Goal: Task Accomplishment & Management: Complete application form

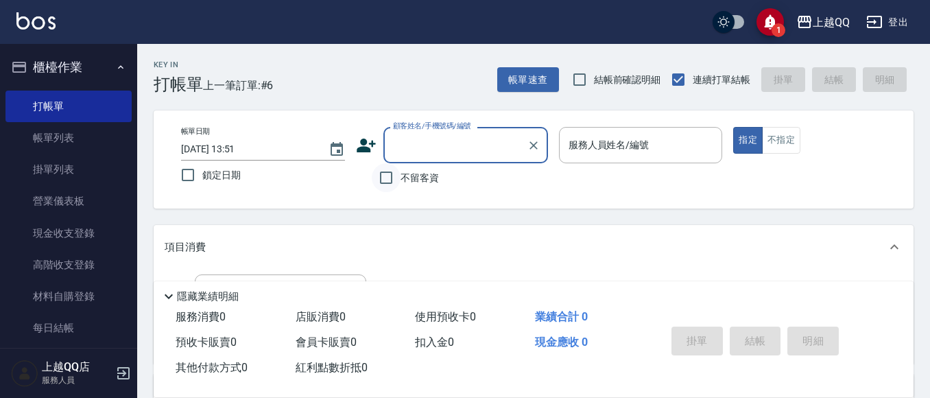
click at [387, 182] on input "不留客資" at bounding box center [386, 177] width 29 height 29
checkbox input "true"
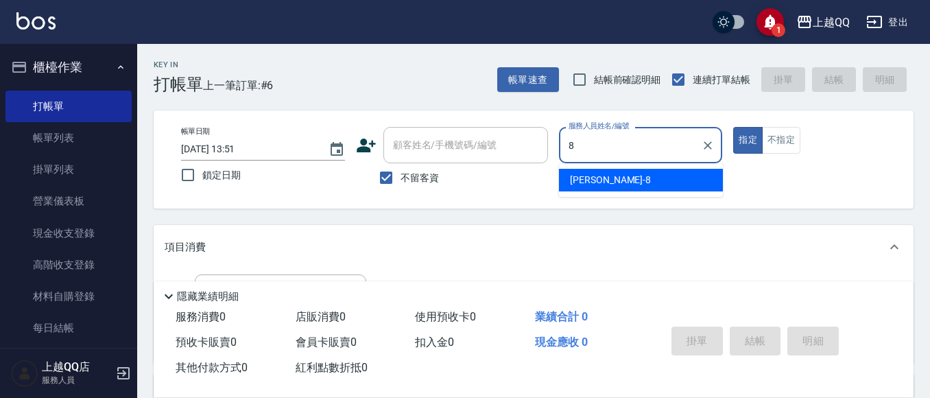
type input "[PERSON_NAME]-8"
type button "true"
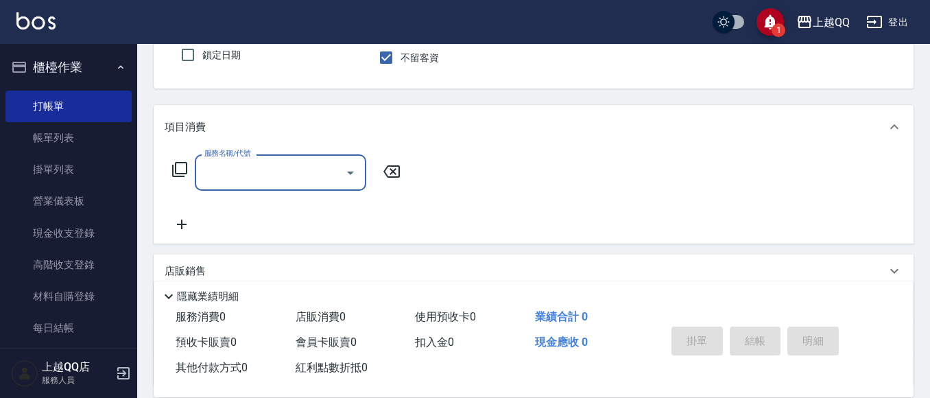
scroll to position [114, 0]
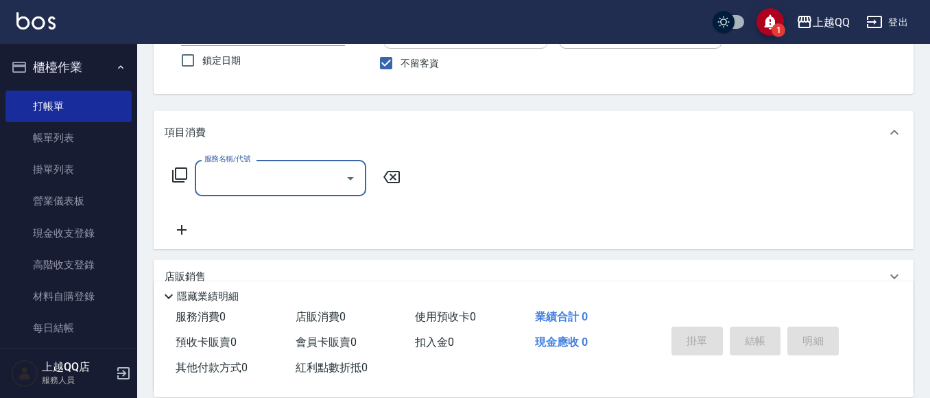
click at [174, 171] on icon at bounding box center [179, 175] width 16 height 16
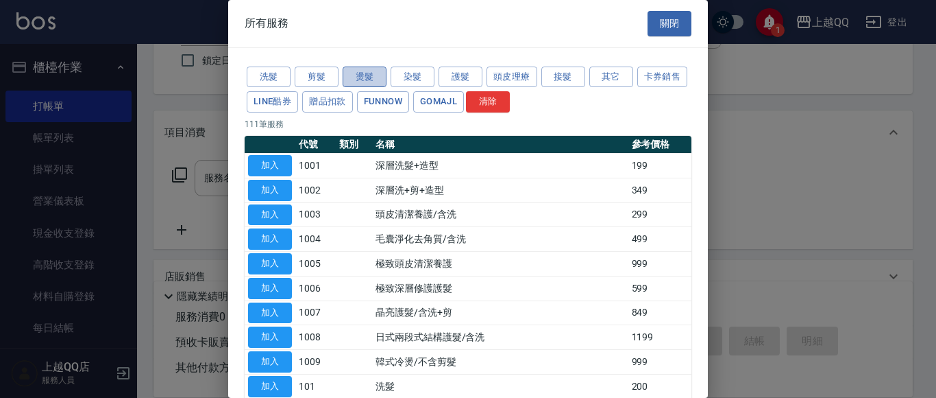
click at [370, 77] on button "燙髮" at bounding box center [365, 76] width 44 height 21
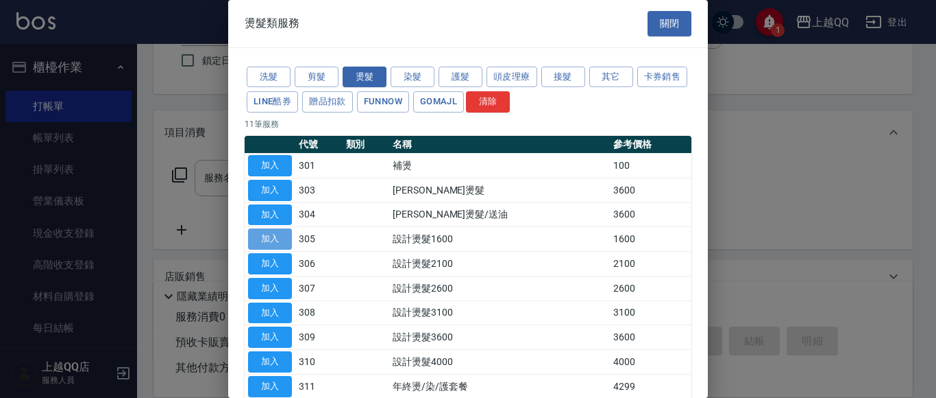
click at [271, 235] on button "加入" at bounding box center [270, 238] width 44 height 21
type input "設計燙髮1600(305)"
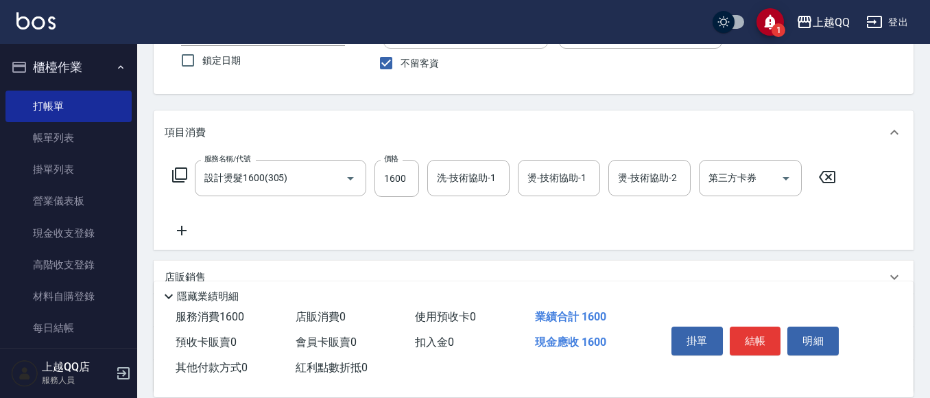
click at [180, 169] on icon at bounding box center [179, 175] width 16 height 16
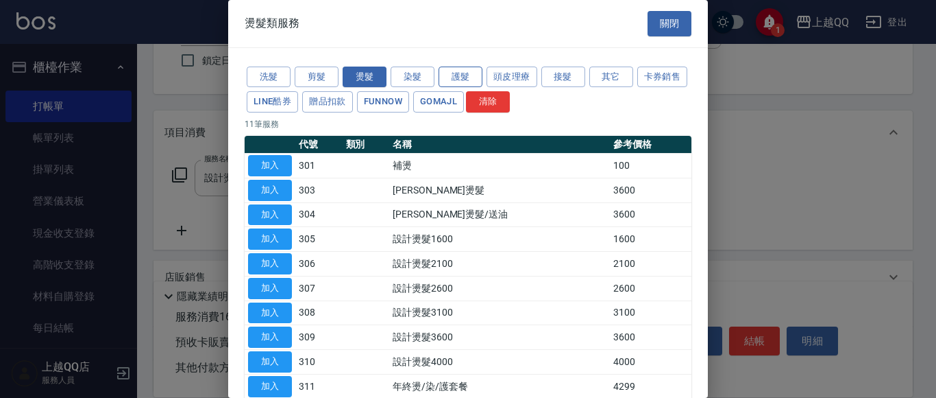
click at [466, 77] on button "護髮" at bounding box center [461, 76] width 44 height 21
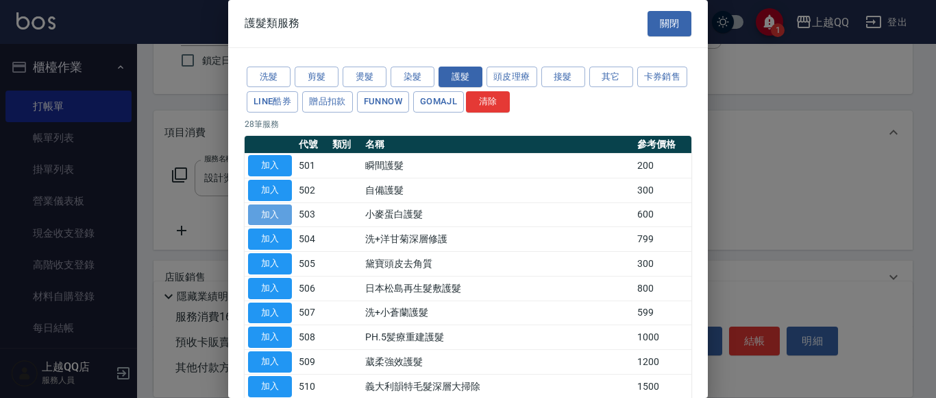
click at [283, 211] on button "加入" at bounding box center [270, 214] width 44 height 21
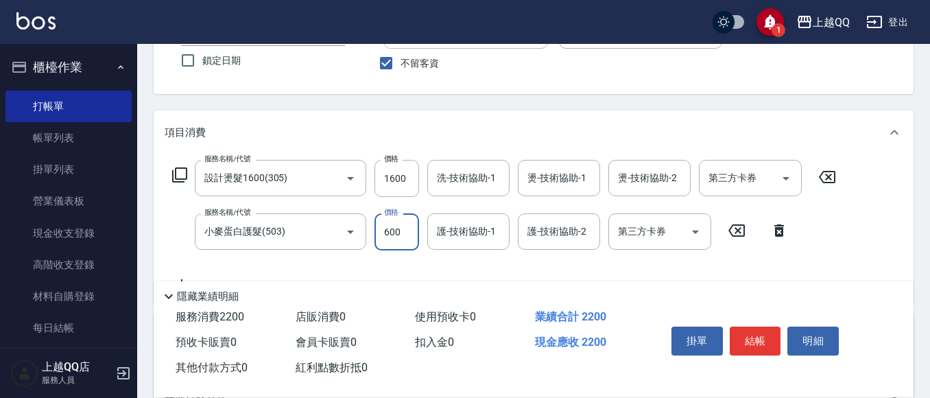
click at [414, 235] on input "600" at bounding box center [396, 231] width 45 height 37
type input "300"
click at [411, 178] on input "1600" at bounding box center [396, 178] width 45 height 37
type input "1299"
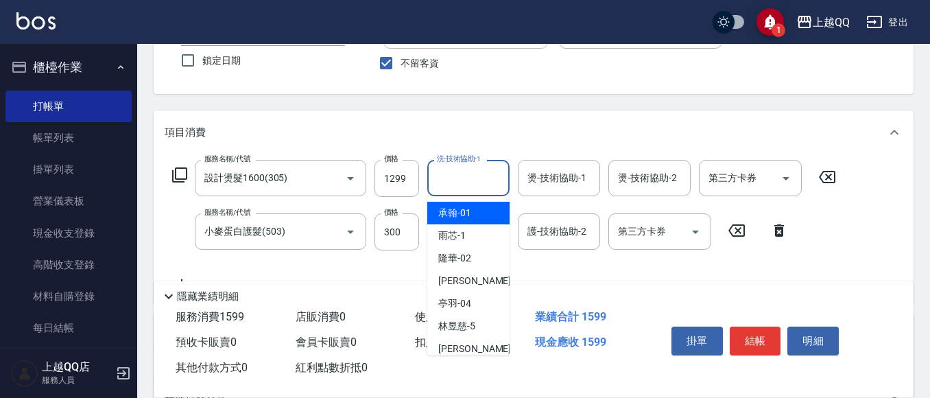
click at [446, 181] on input "洗-技術協助-1" at bounding box center [468, 178] width 70 height 24
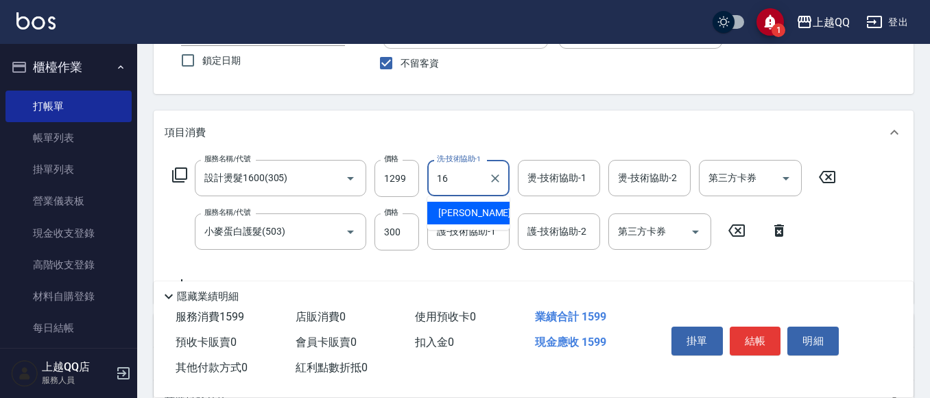
click at [462, 213] on span "[PERSON_NAME] -16" at bounding box center [481, 213] width 86 height 14
type input "[PERSON_NAME]-16"
click at [568, 181] on input "燙-技術協助-1" at bounding box center [559, 178] width 70 height 24
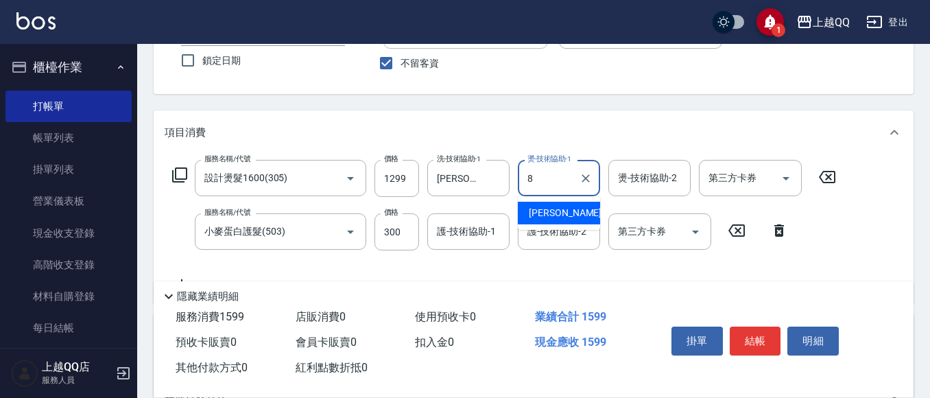
click at [561, 207] on div "[PERSON_NAME] -8" at bounding box center [559, 213] width 82 height 23
type input "[PERSON_NAME]-8"
click at [459, 227] on input "護-技術協助-1" at bounding box center [468, 231] width 70 height 24
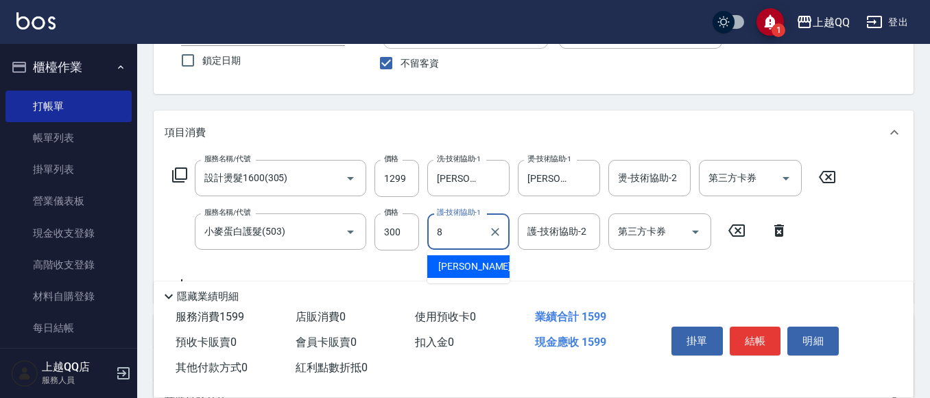
click at [470, 260] on div "[PERSON_NAME] -8" at bounding box center [468, 266] width 82 height 23
type input "[PERSON_NAME]-8"
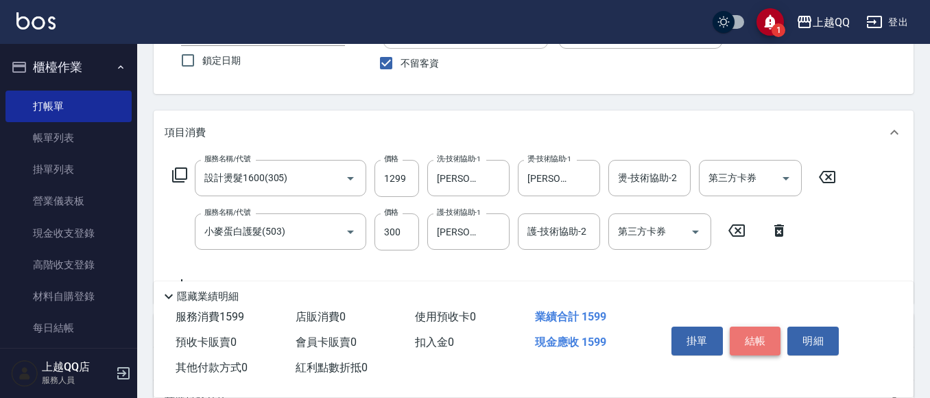
click at [775, 336] on button "結帳" at bounding box center [754, 340] width 51 height 29
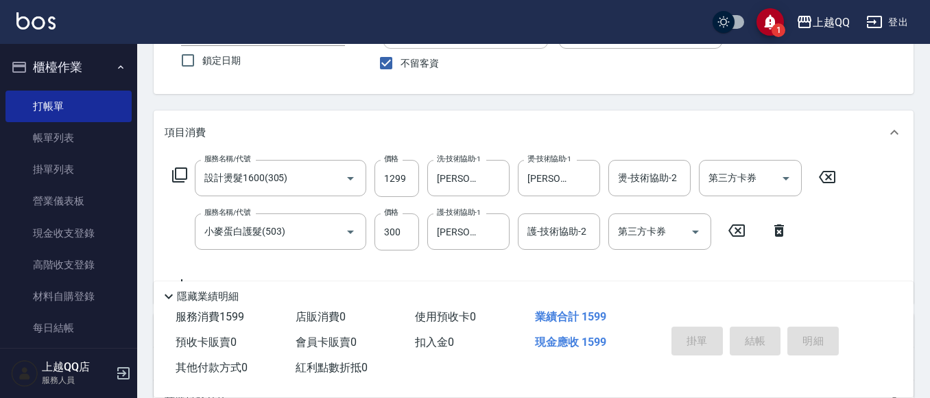
type input "[DATE] 14:25"
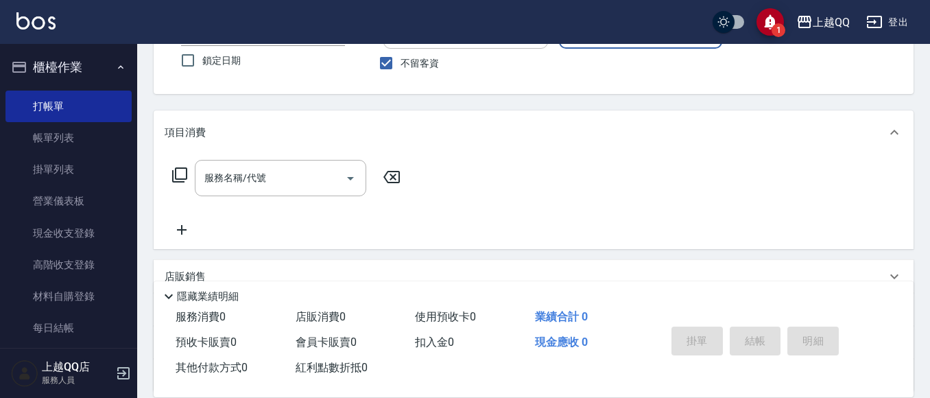
type input "欣樺-6"
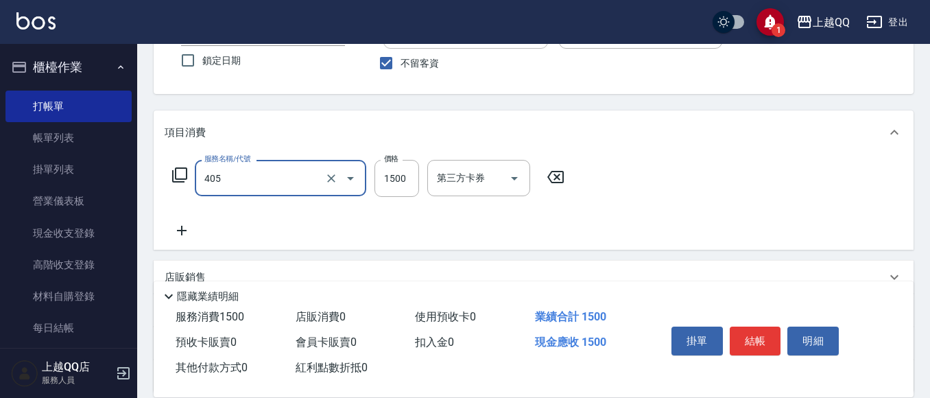
type input "設計染髮/網路(405)"
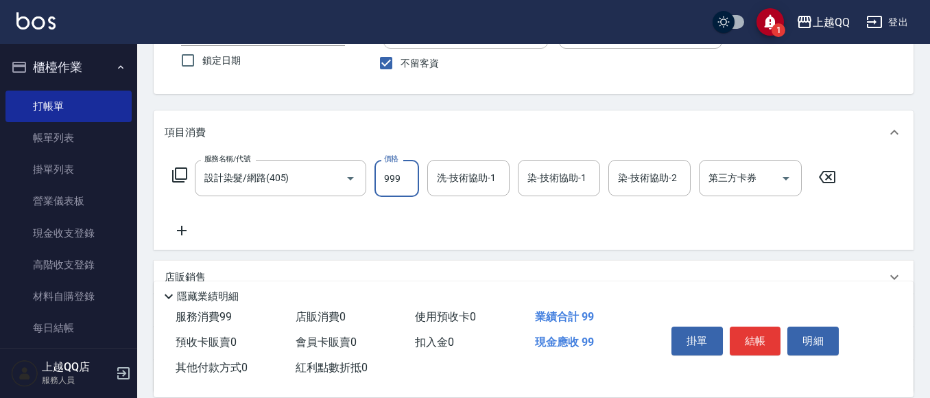
type input "999"
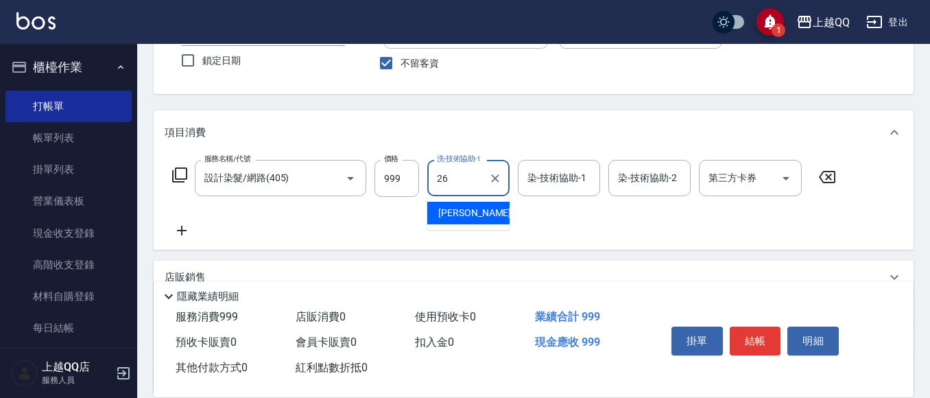
type input "林恩昕-26"
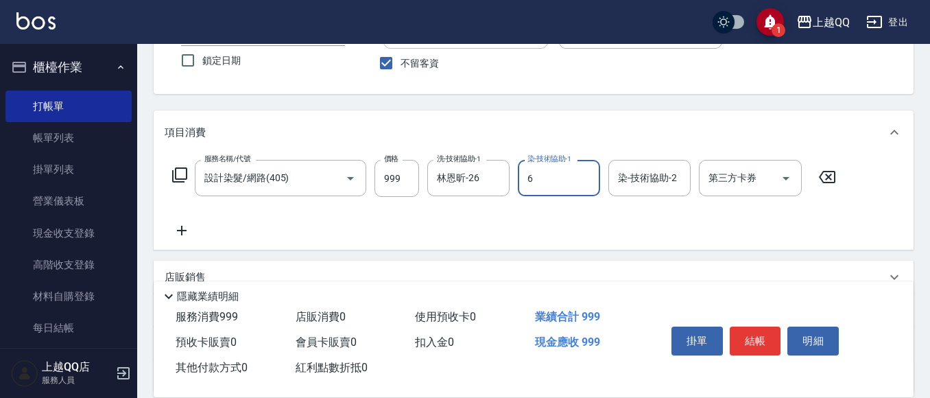
type input "欣樺-6"
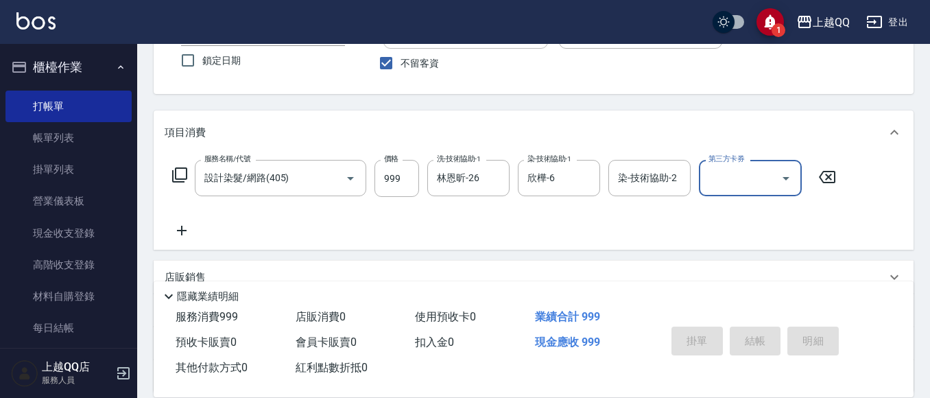
type input "[DATE] 14:28"
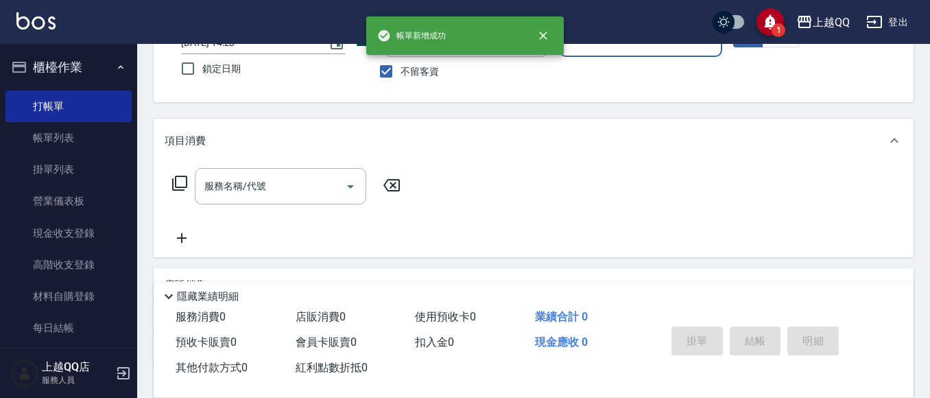
scroll to position [60, 0]
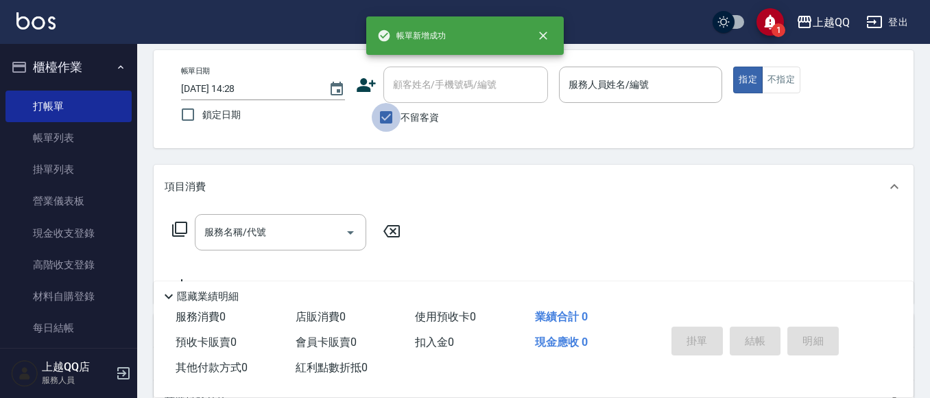
click at [389, 112] on input "不留客資" at bounding box center [386, 117] width 29 height 29
checkbox input "false"
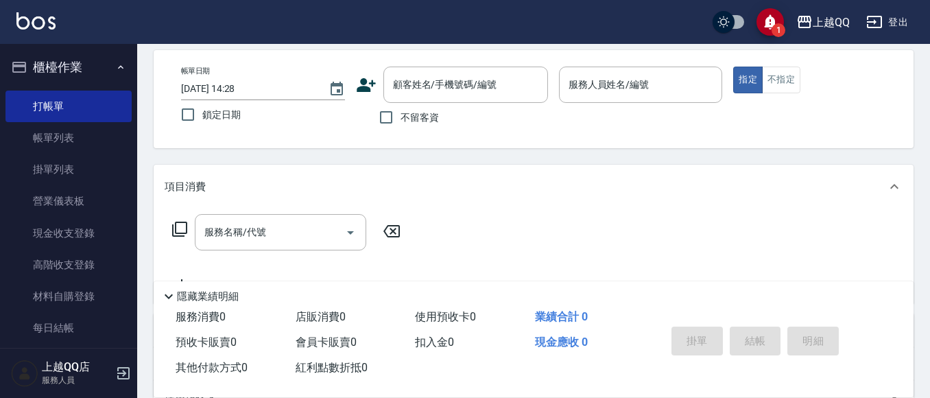
drag, startPoint x: 411, startPoint y: 79, endPoint x: 485, endPoint y: 60, distance: 75.8
click at [457, 67] on div "顧客姓名/手機號碼/編號" at bounding box center [465, 84] width 165 height 36
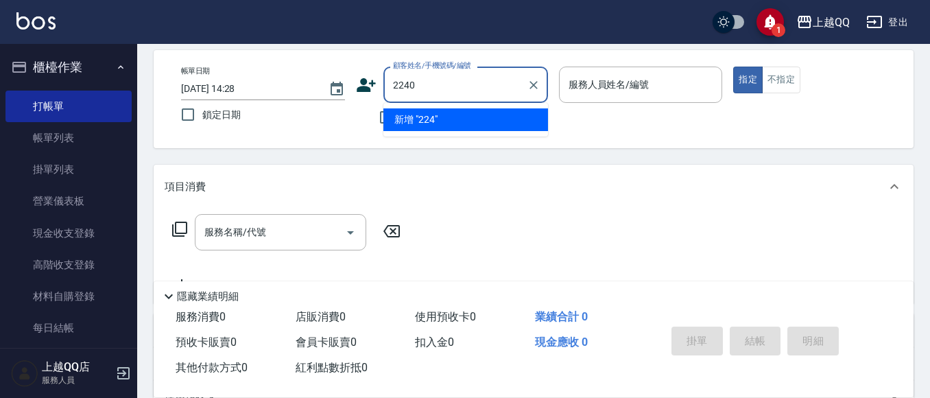
type input "2240"
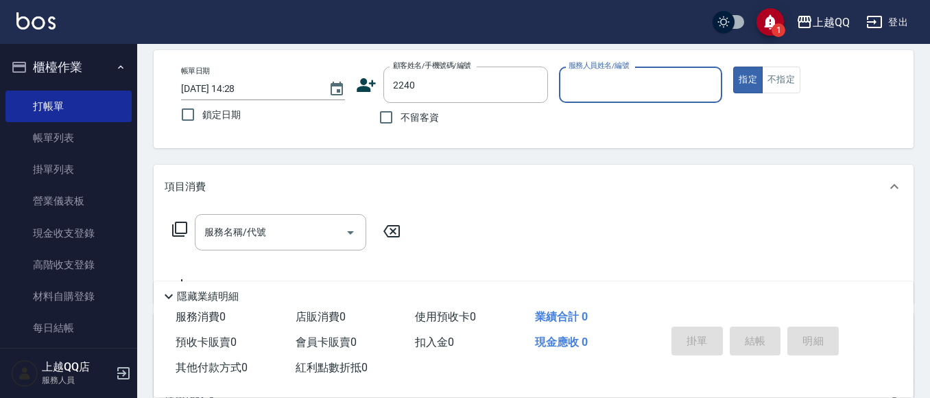
click at [733, 66] on button "指定" at bounding box center [747, 79] width 29 height 27
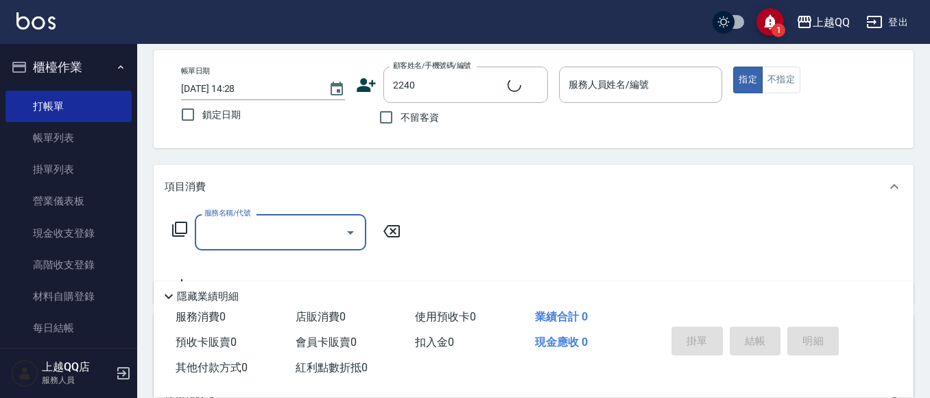
type input "4"
type input "[PERSON_NAME]/0963392970/2240"
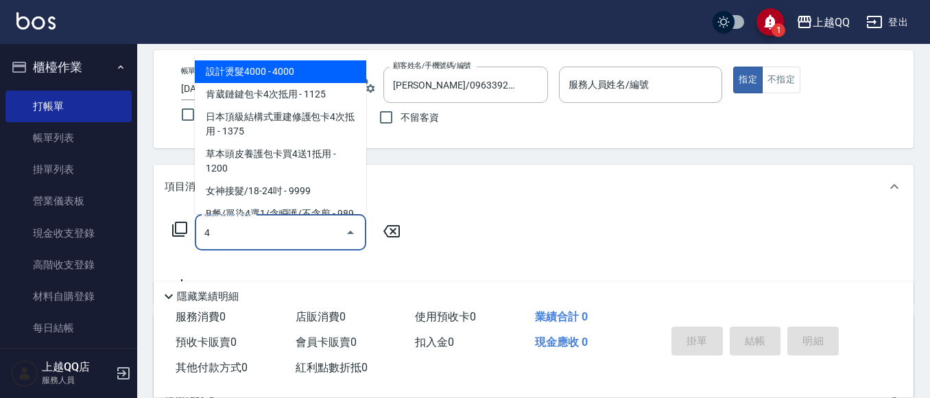
type input "40"
type input "欣樺-6"
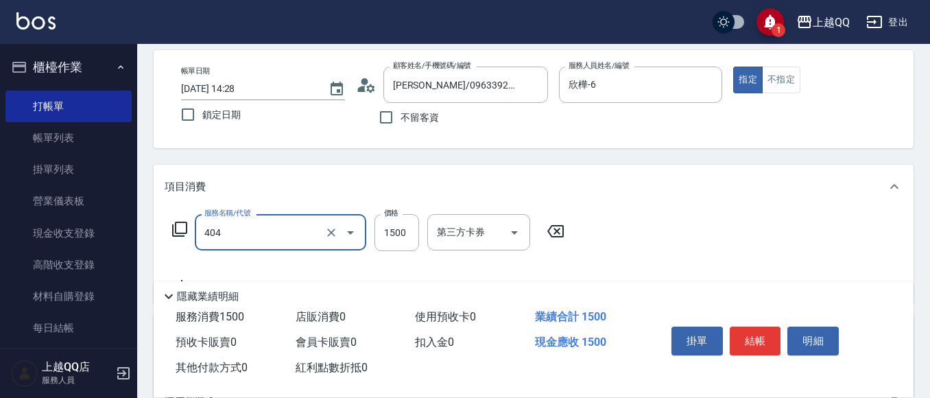
type input "設計染髮(404)"
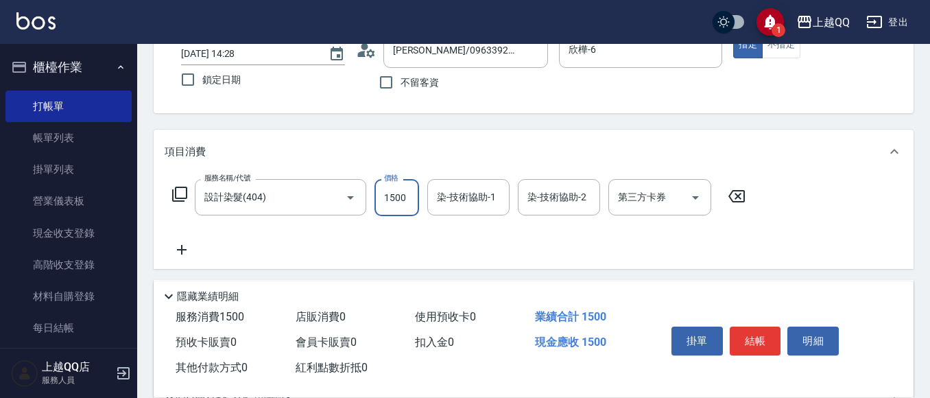
scroll to position [129, 0]
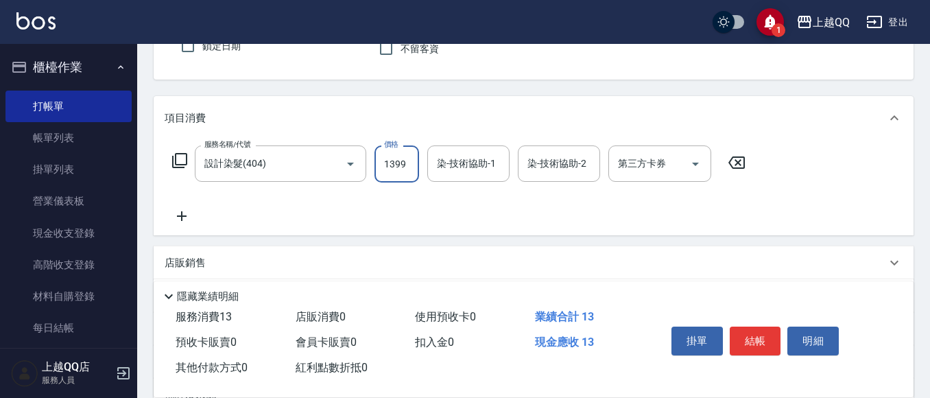
type input "1399"
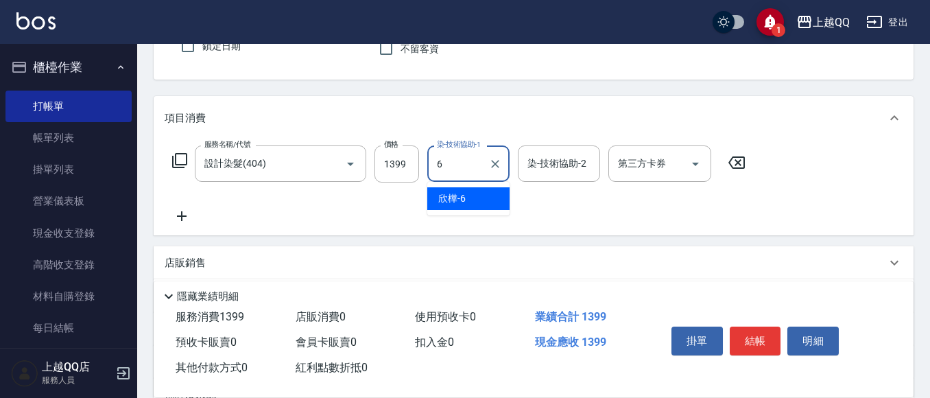
type input "欣樺-6"
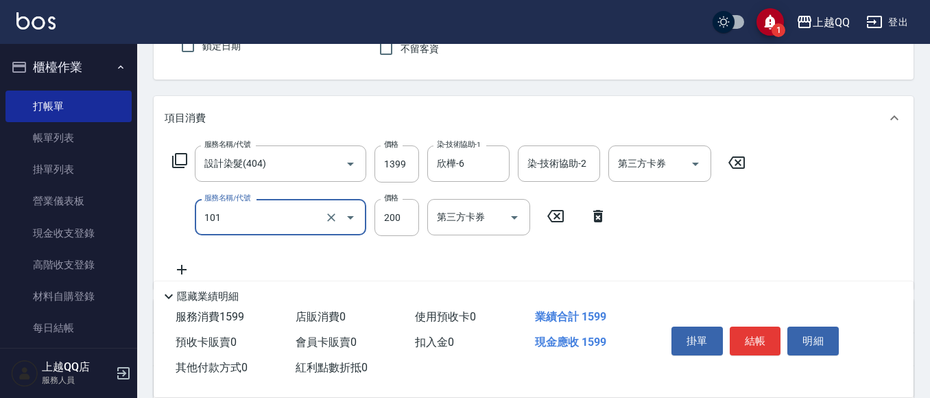
type input "洗髮(101)"
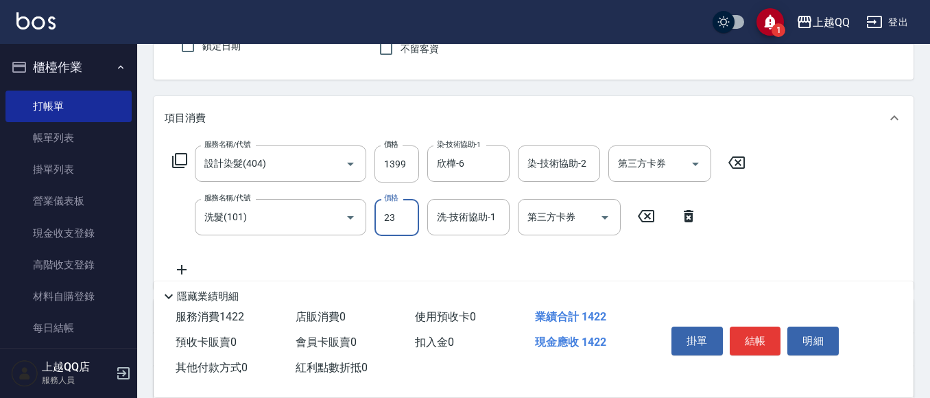
type input "230"
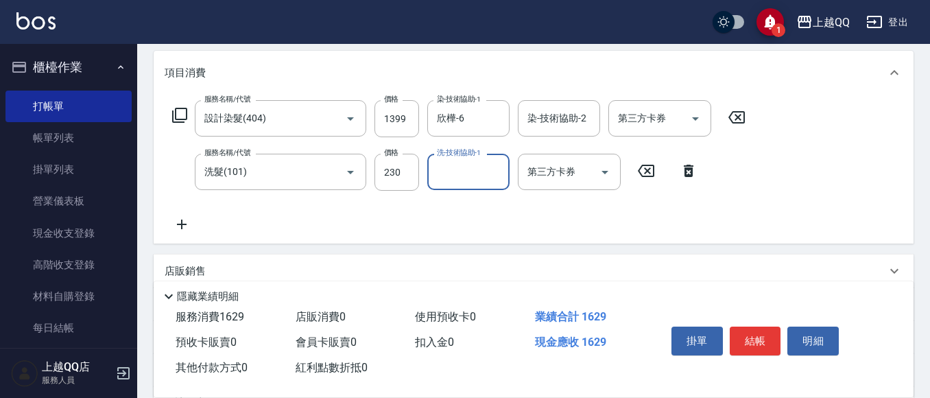
scroll to position [197, 0]
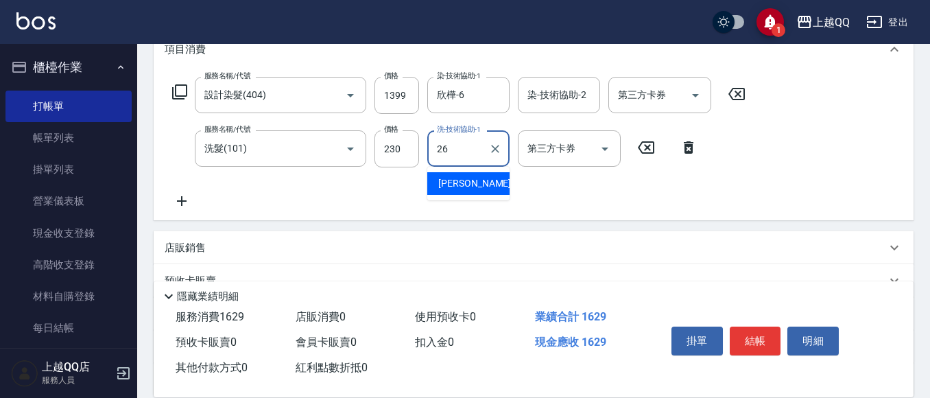
type input "林恩昕-26"
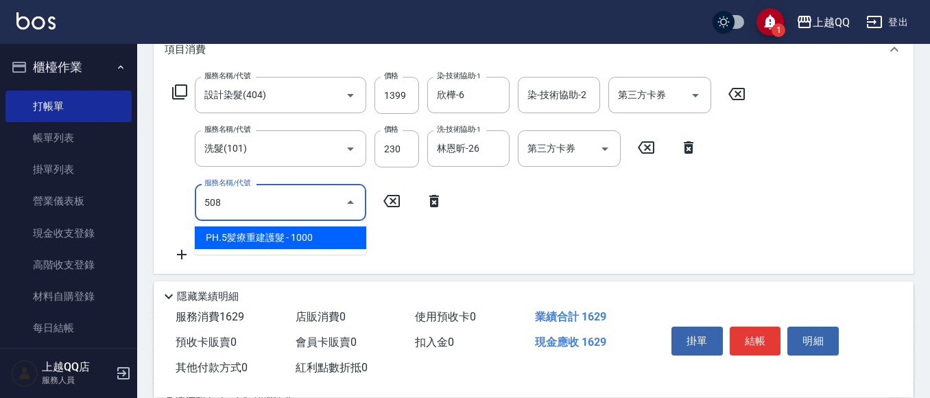
type input "PH.5髪療重建護髮(508)"
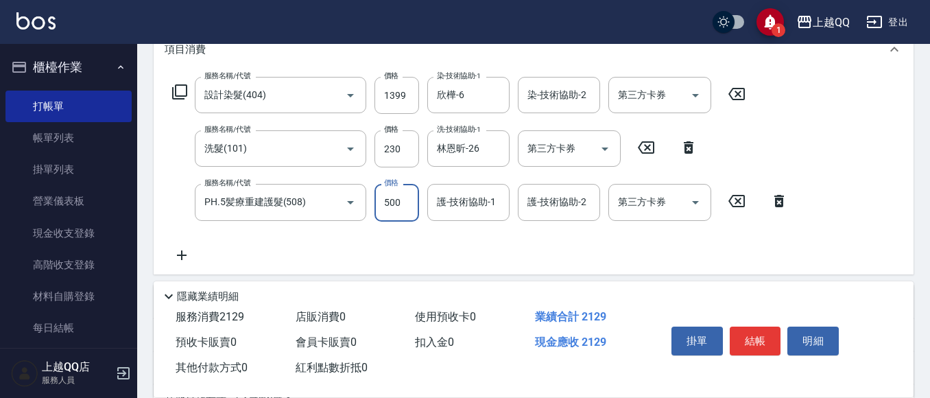
type input "500"
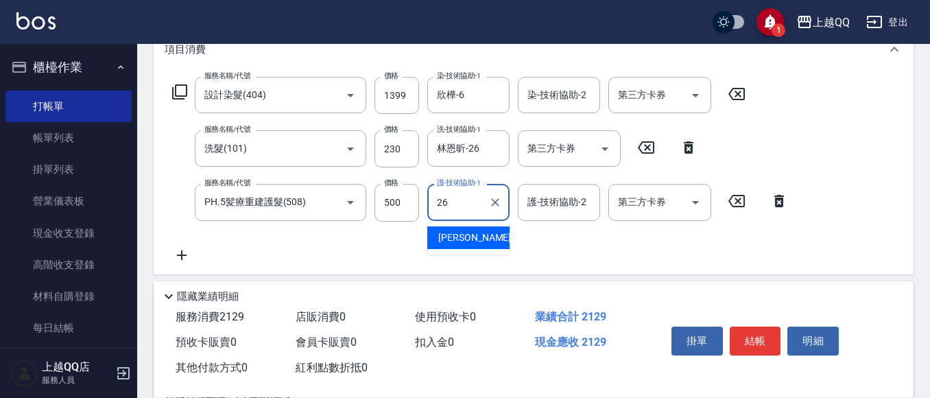
type input "林恩昕-26"
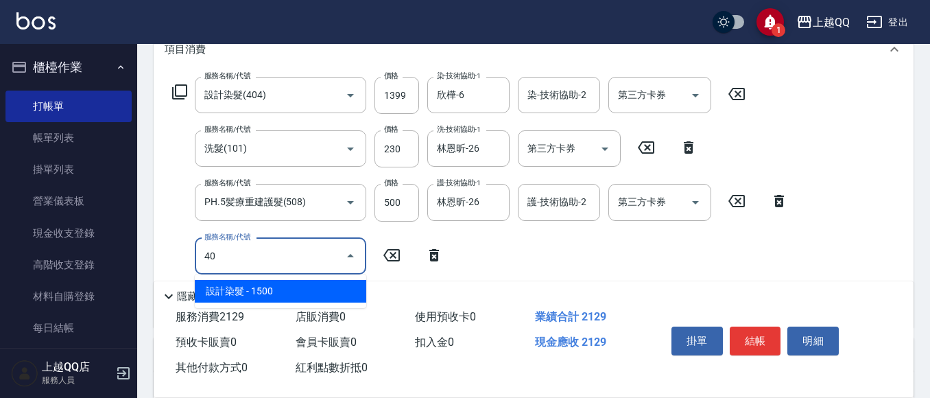
type input "4"
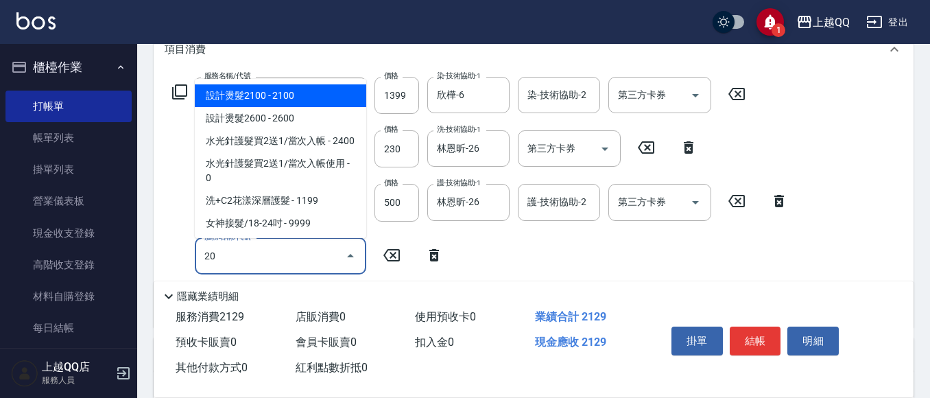
type input "203"
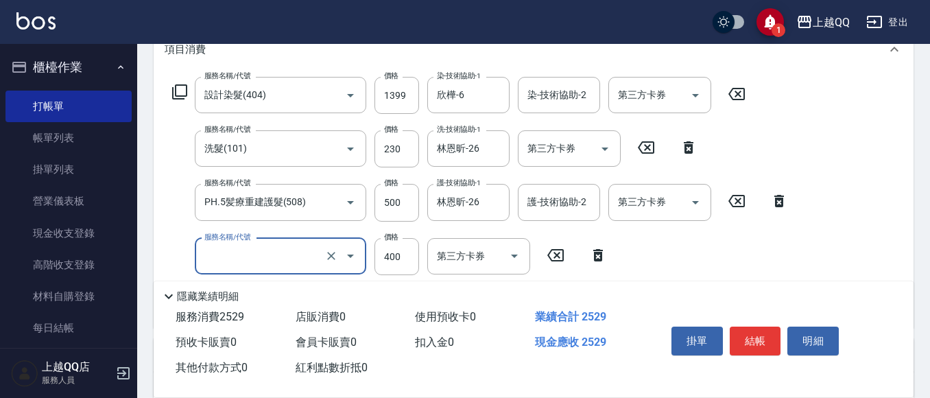
type input "洗髮(101)"
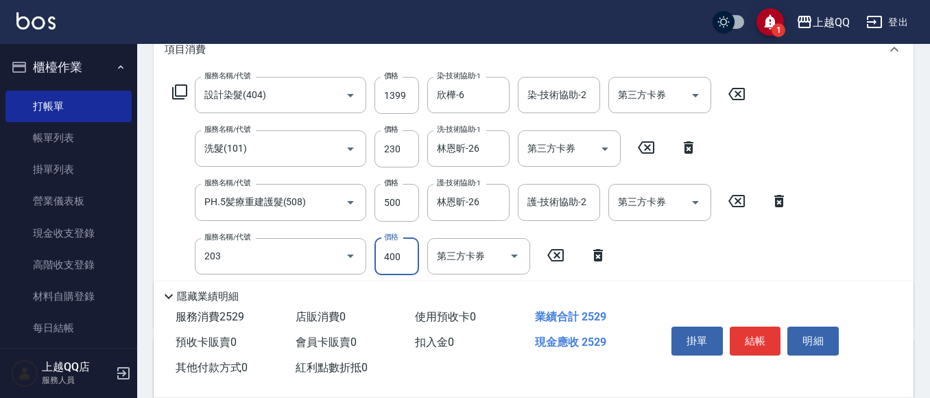
type input "指定單剪(203)"
type input "270"
click at [411, 102] on input "1399" at bounding box center [396, 95] width 45 height 37
type input "1299"
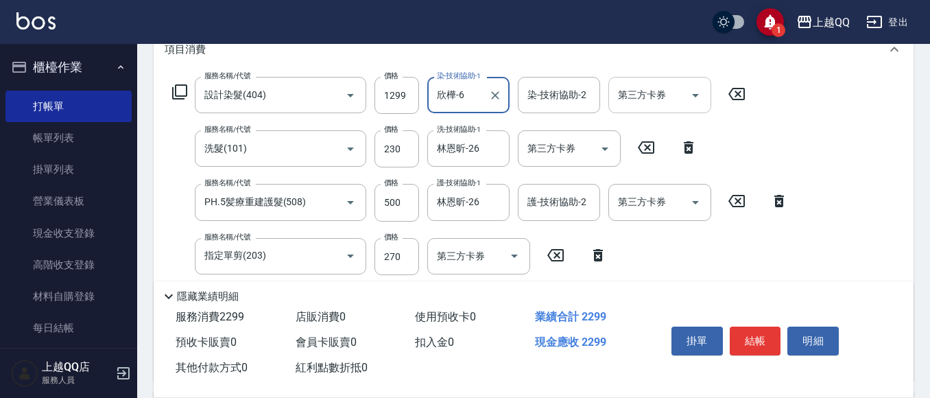
scroll to position [129, 0]
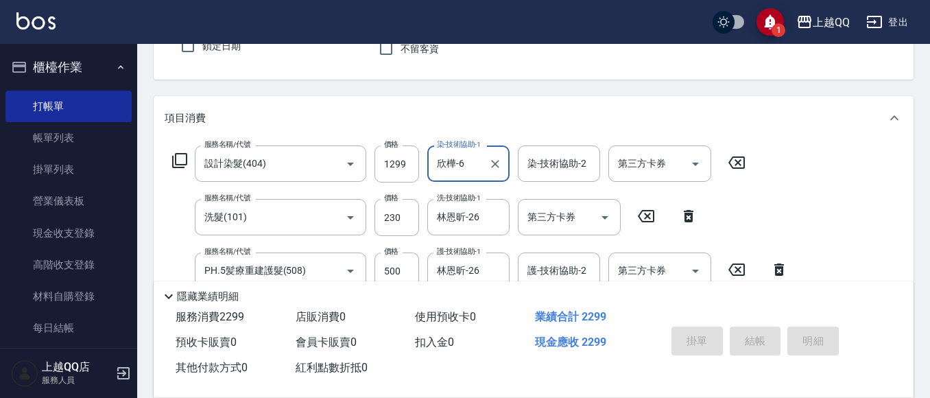
type input "[DATE] 14:29"
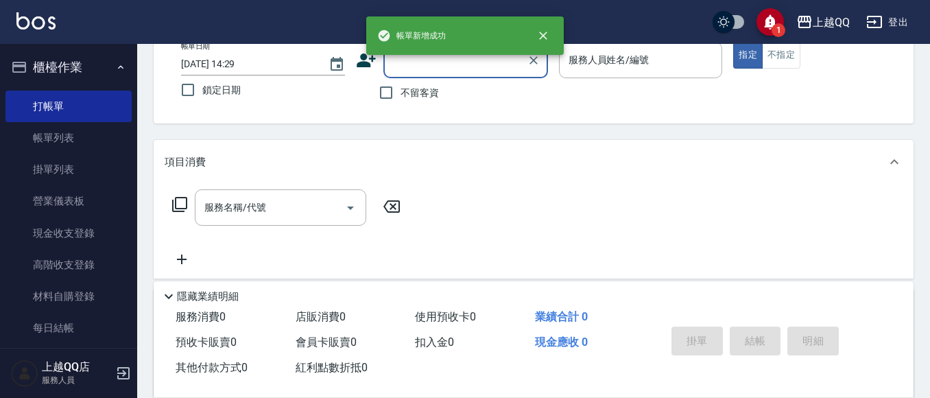
scroll to position [60, 0]
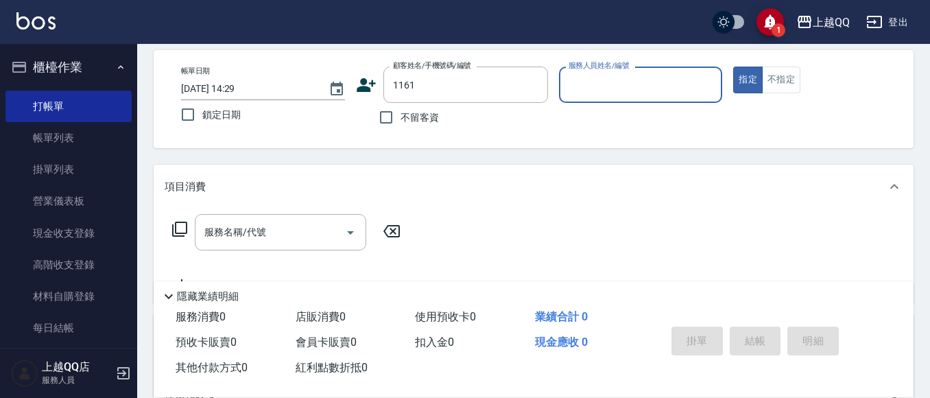
click at [733, 66] on button "指定" at bounding box center [747, 79] width 29 height 27
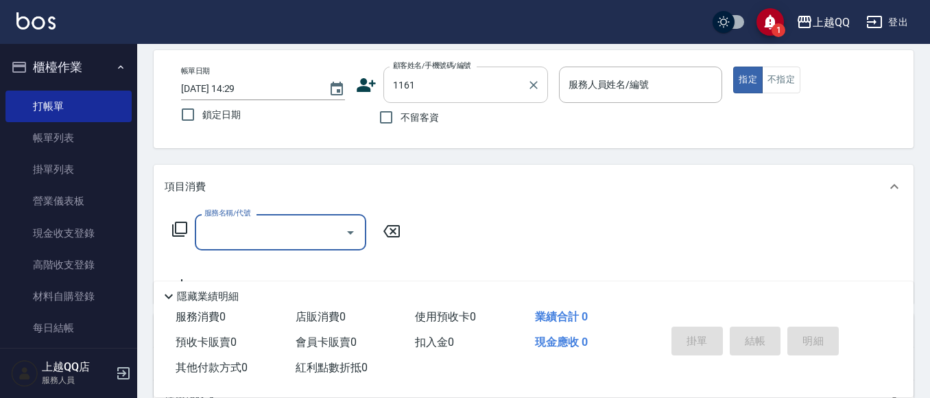
click at [522, 82] on div "1161 顧客姓名/手機號碼/編號" at bounding box center [465, 84] width 165 height 36
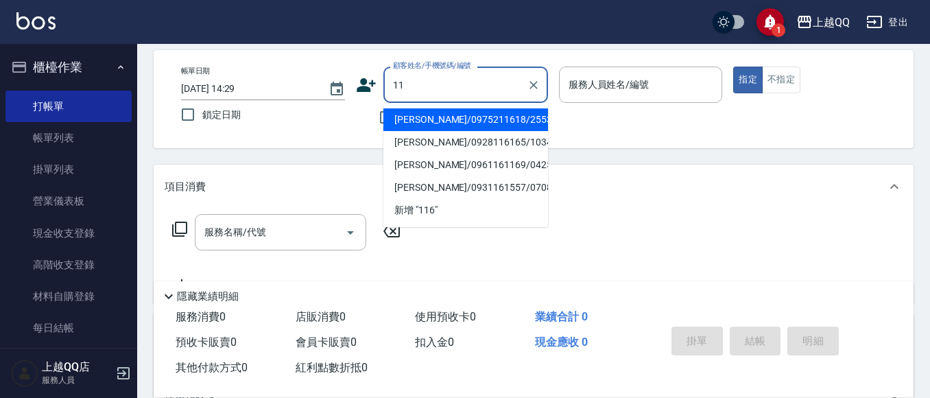
type input "1"
type input "[PERSON_NAME]/0961161169/0425"
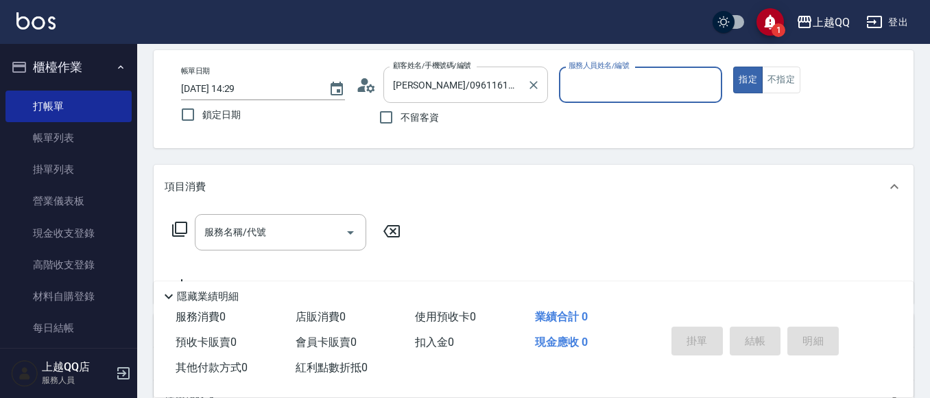
click at [733, 66] on button "指定" at bounding box center [747, 79] width 29 height 27
type input "佩怡-3"
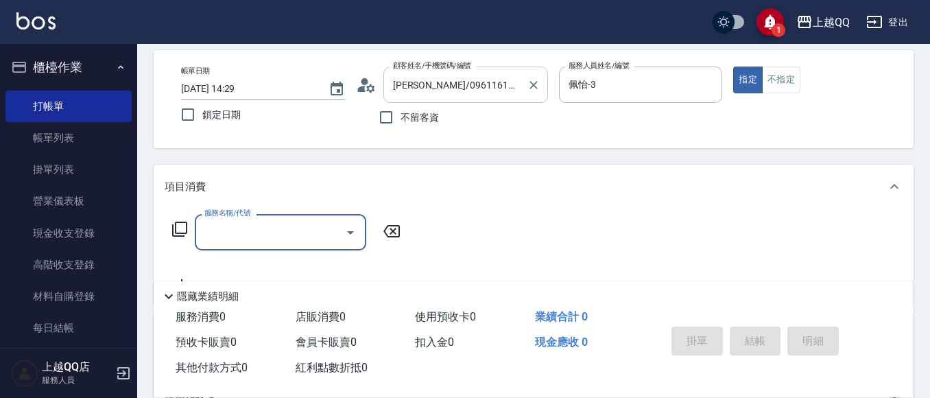
type input "1"
type input "[PERSON_NAME]/0908268958/1611"
type input "10"
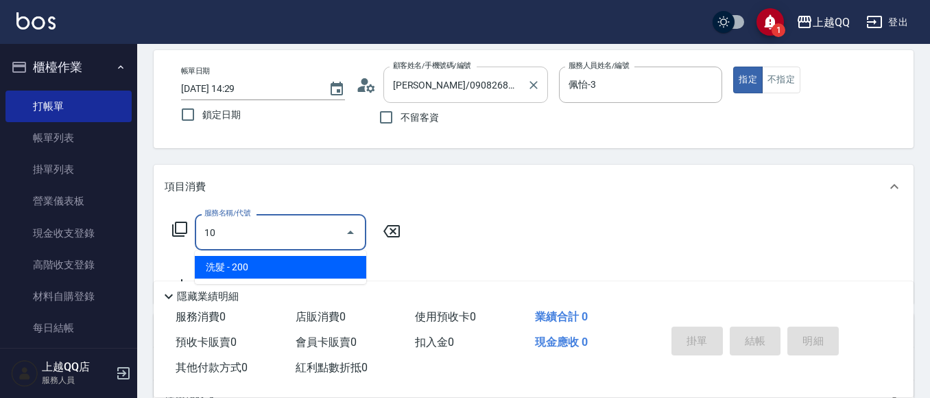
type input "欣樺-6"
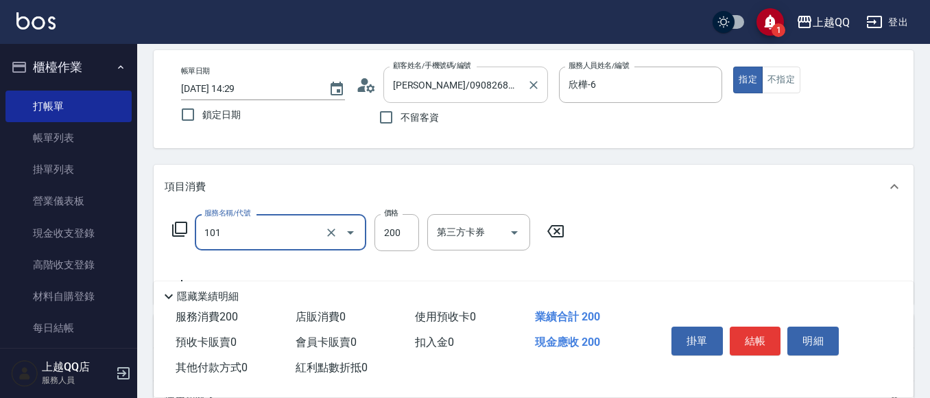
type input "洗髮(101)"
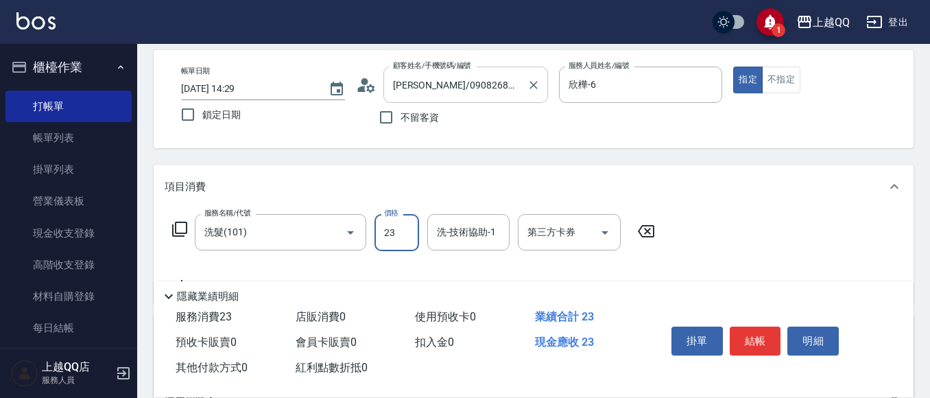
type input "230"
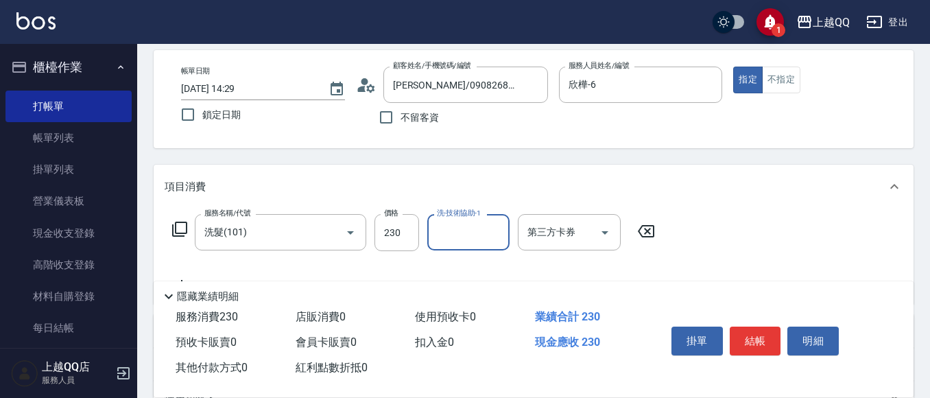
scroll to position [129, 0]
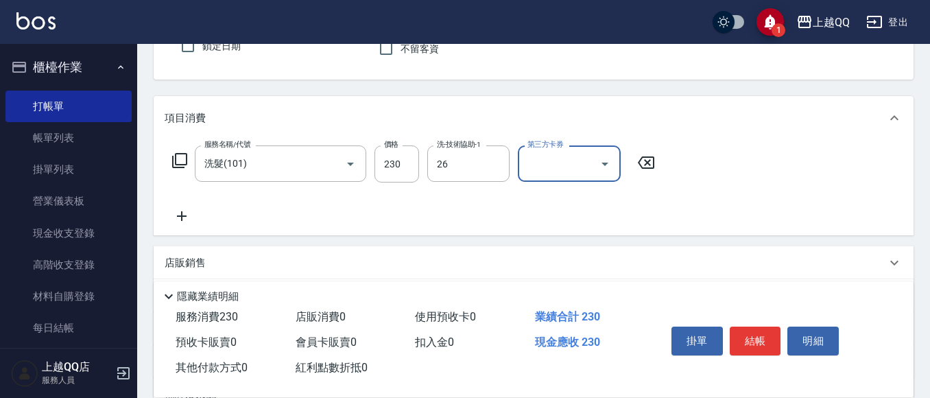
type input "林恩昕-26"
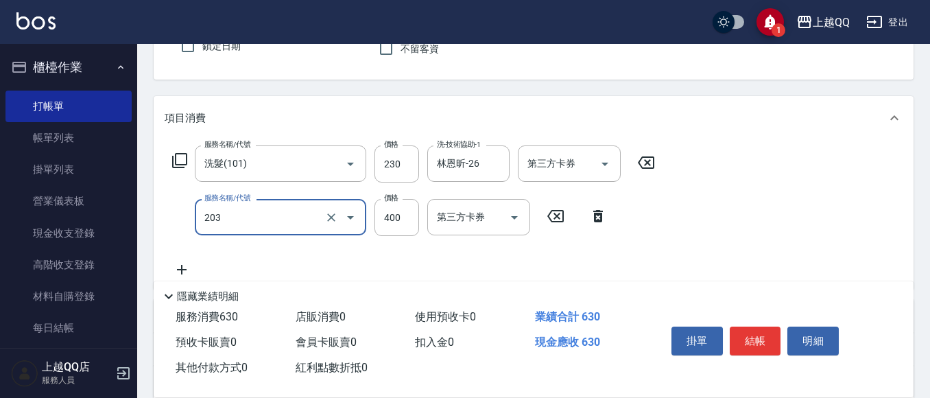
type input "指定單剪(203)"
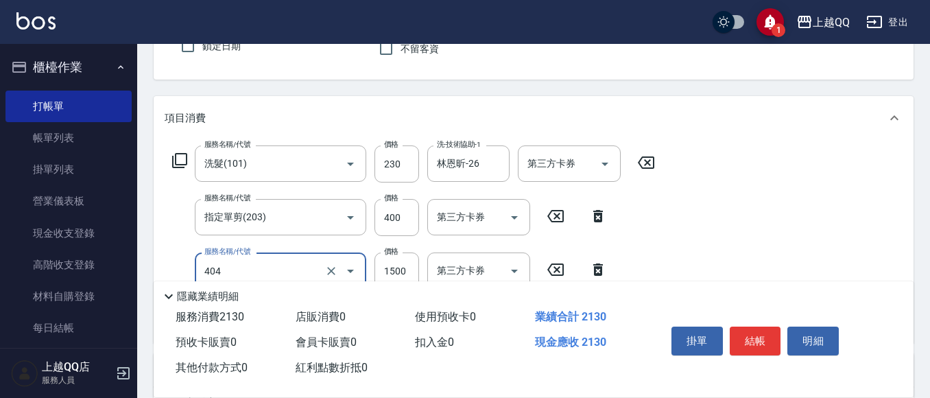
type input "設計染髮(404)"
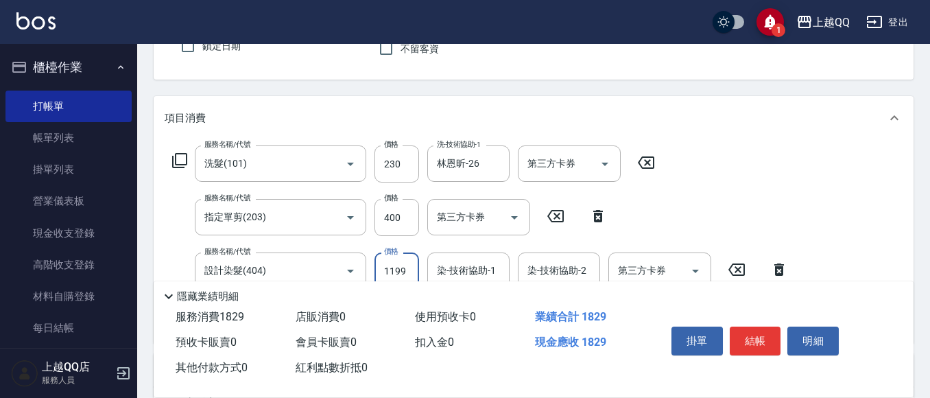
type input "1199"
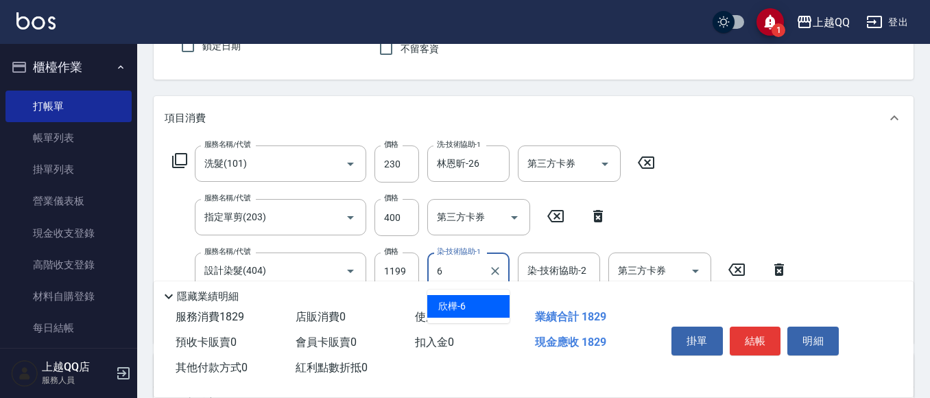
type input "欣樺-6"
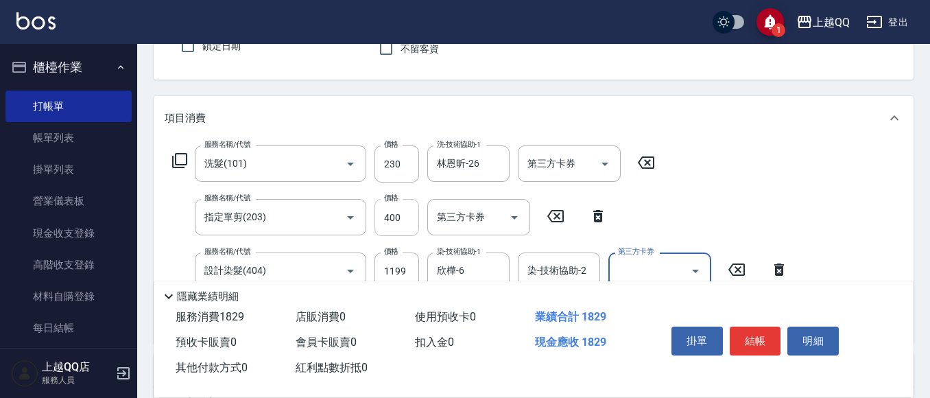
click at [417, 228] on input "400" at bounding box center [396, 217] width 45 height 37
click at [391, 228] on input "400" at bounding box center [396, 217] width 45 height 37
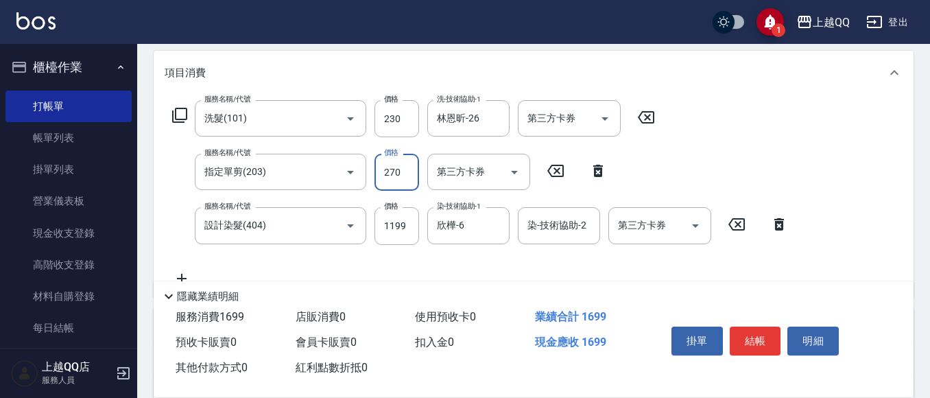
scroll to position [197, 0]
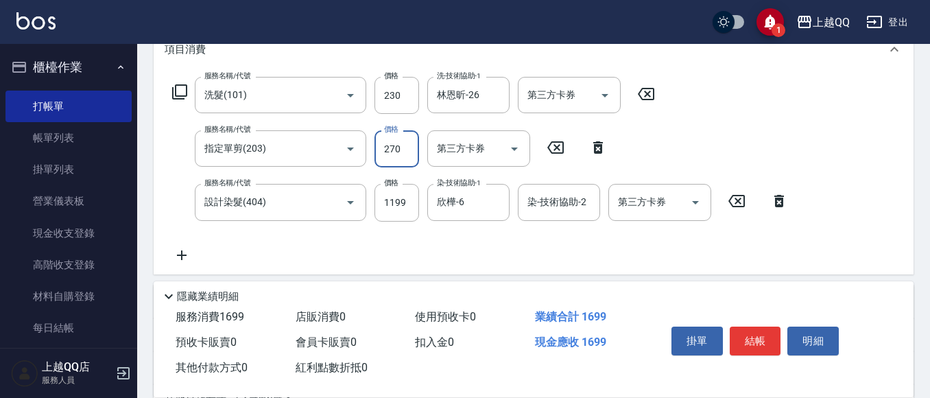
click at [404, 153] on input "270" at bounding box center [396, 148] width 45 height 37
type input "300"
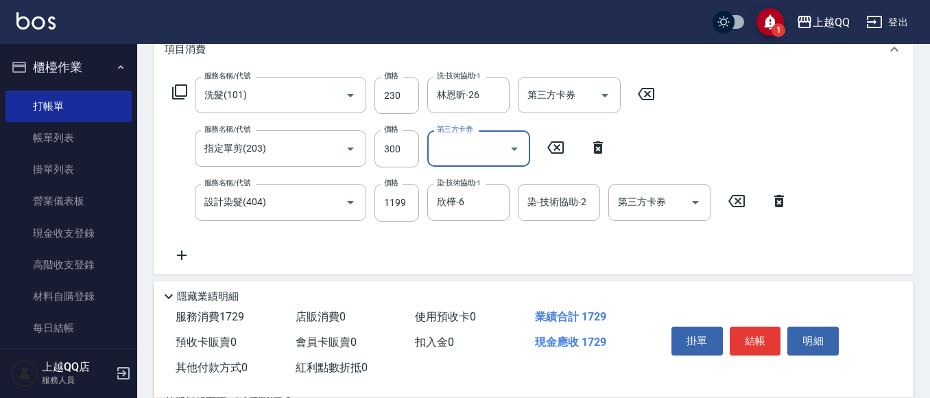
scroll to position [129, 0]
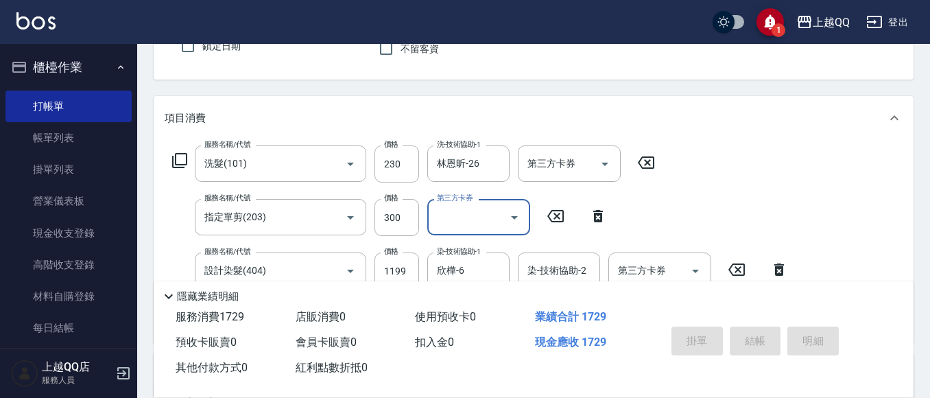
type input "[DATE] 14:30"
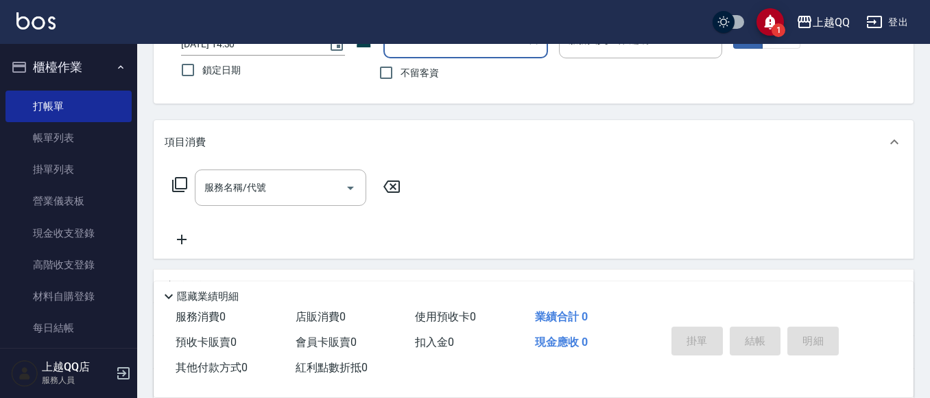
scroll to position [3, 0]
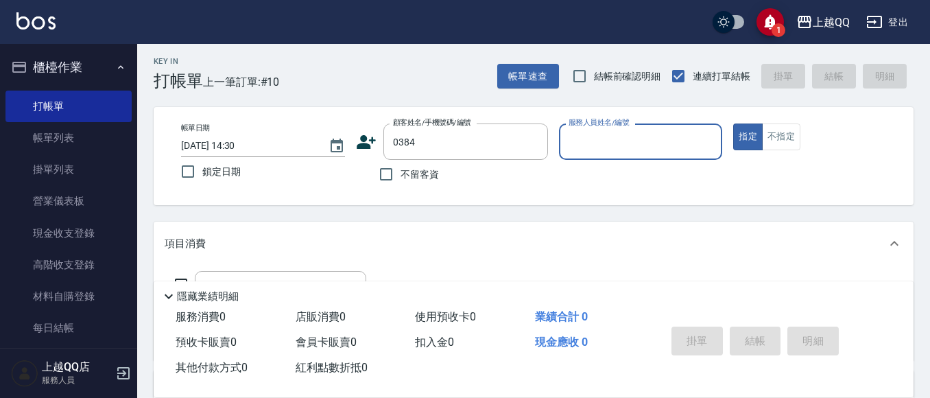
click at [733, 123] on button "指定" at bounding box center [747, 136] width 29 height 27
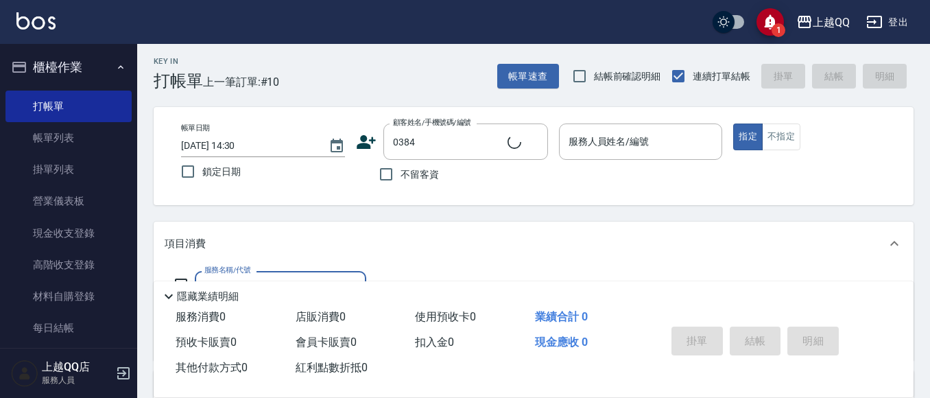
type input "[PERSON_NAME]/0918523952/0384"
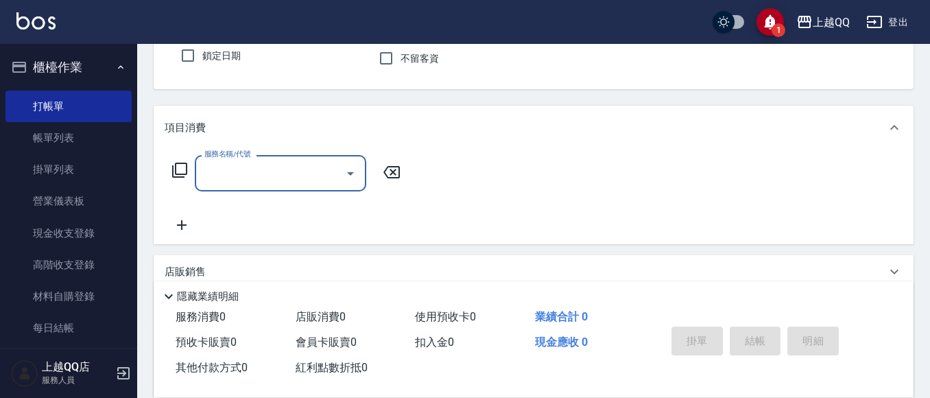
type input "欣樺-6"
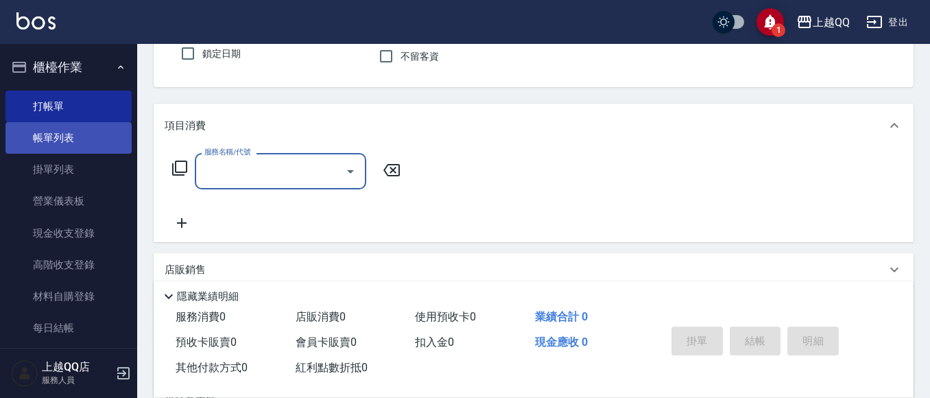
scroll to position [141, 0]
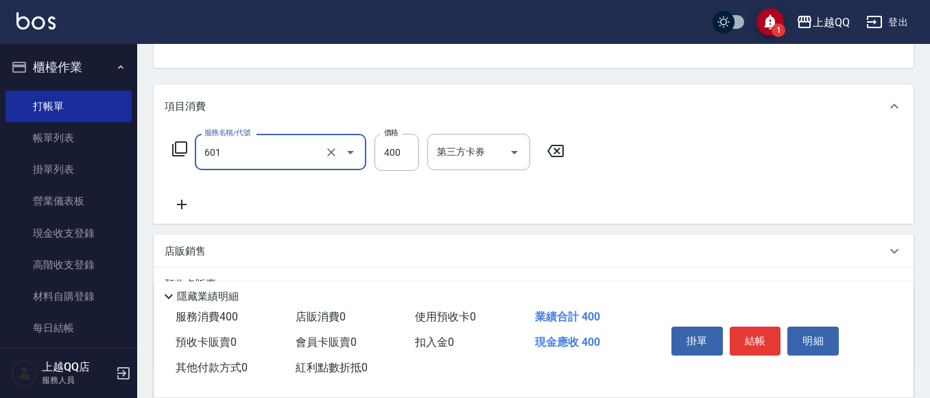
type input "髮原素活養健康洗(601)"
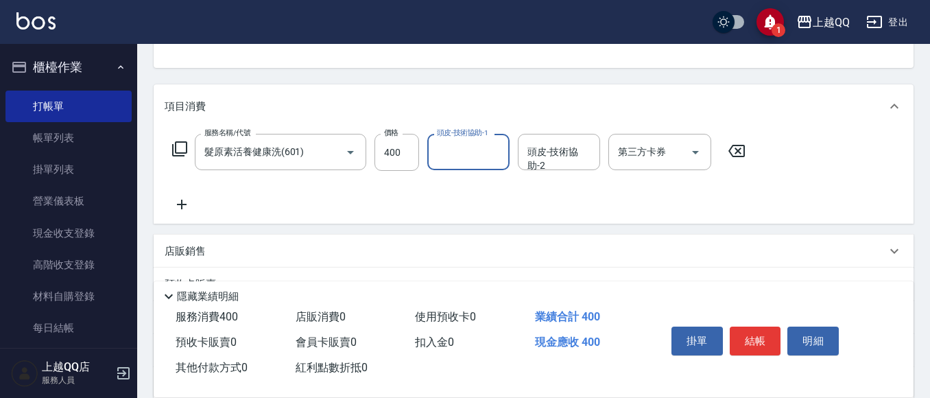
type input "6"
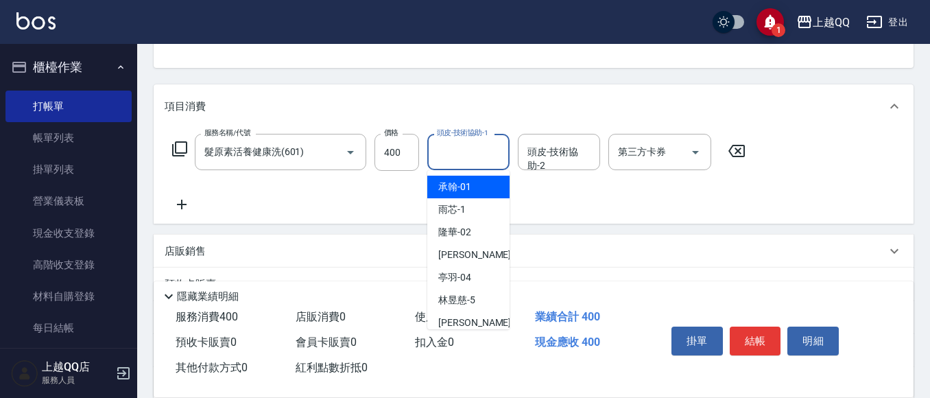
type input "2"
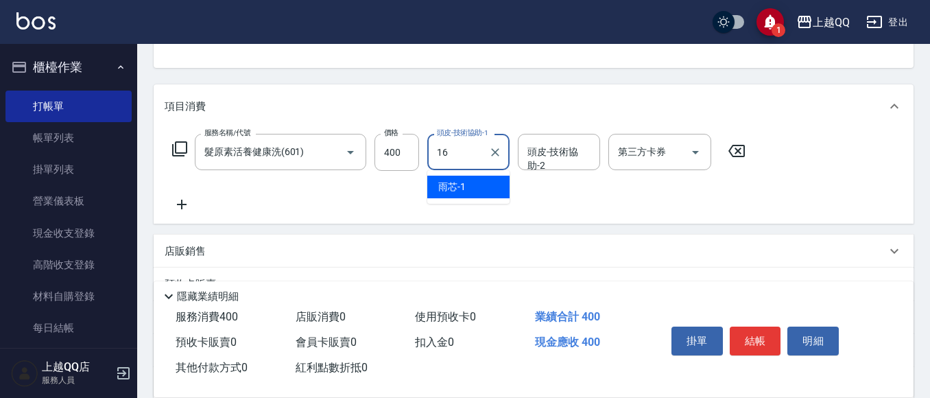
type input "[PERSON_NAME]-16"
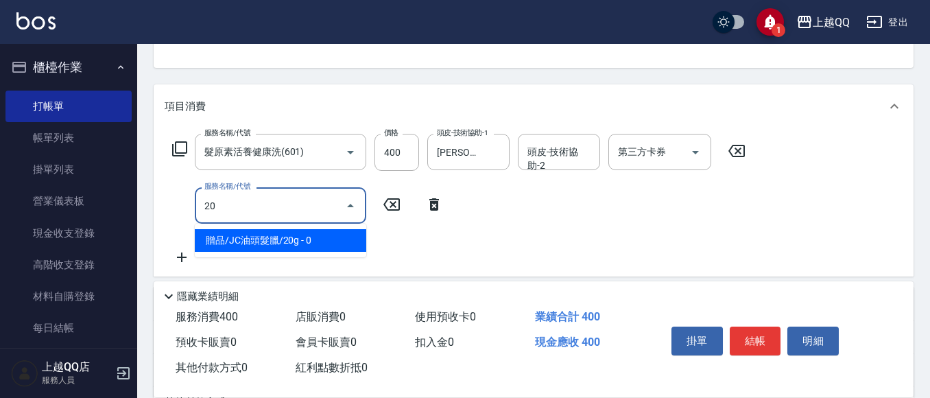
type input "2"
type input "自備護髮(502)"
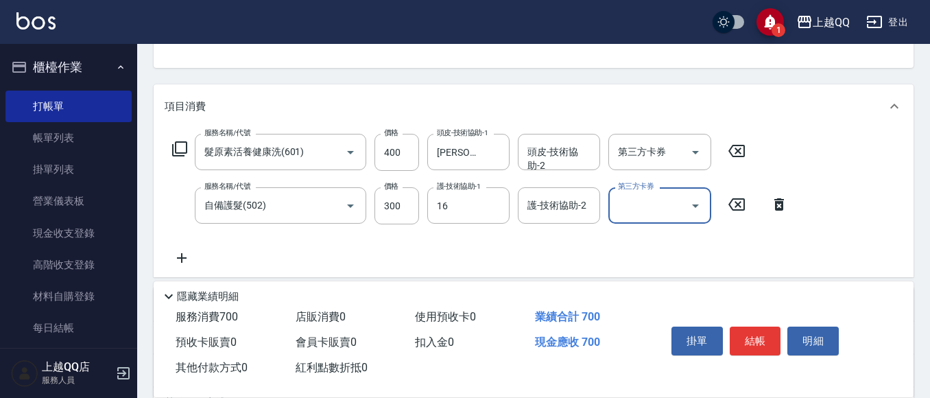
type input "[PERSON_NAME]-16"
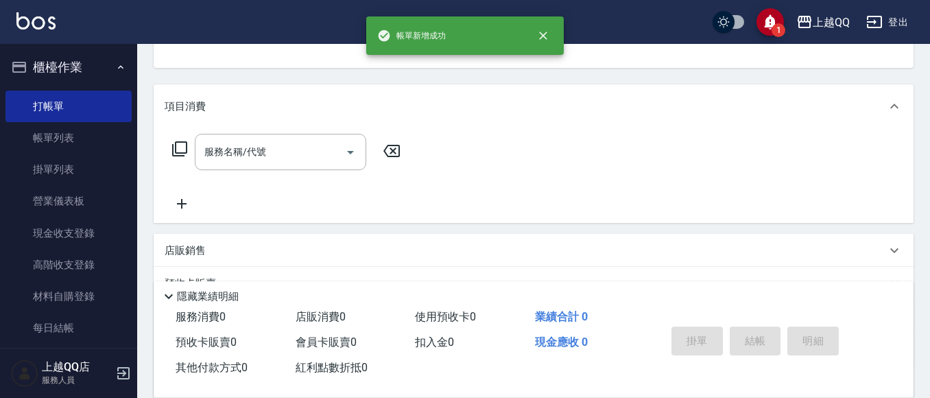
scroll to position [133, 0]
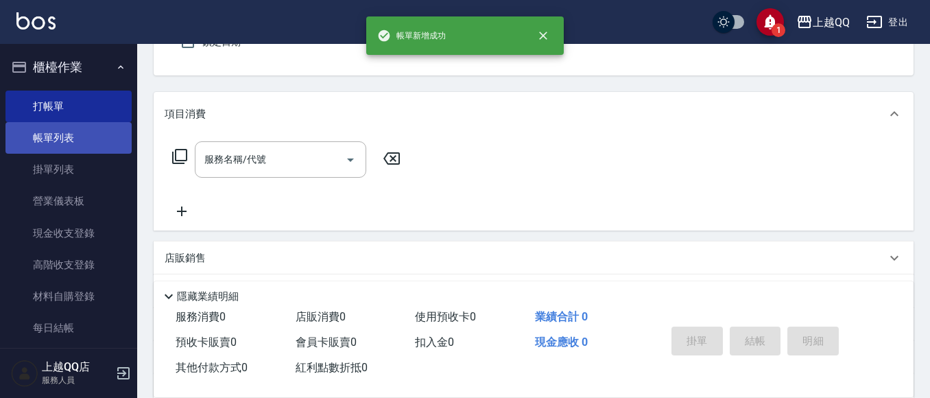
click at [47, 129] on link "帳單列表" at bounding box center [68, 138] width 126 height 32
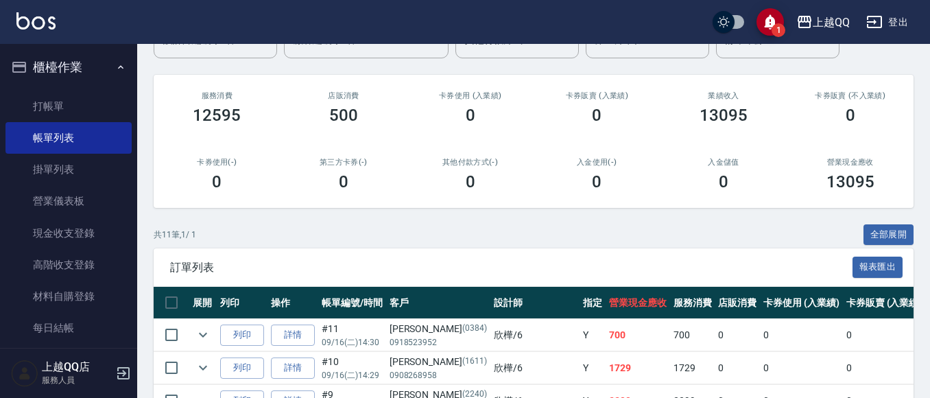
scroll to position [69, 0]
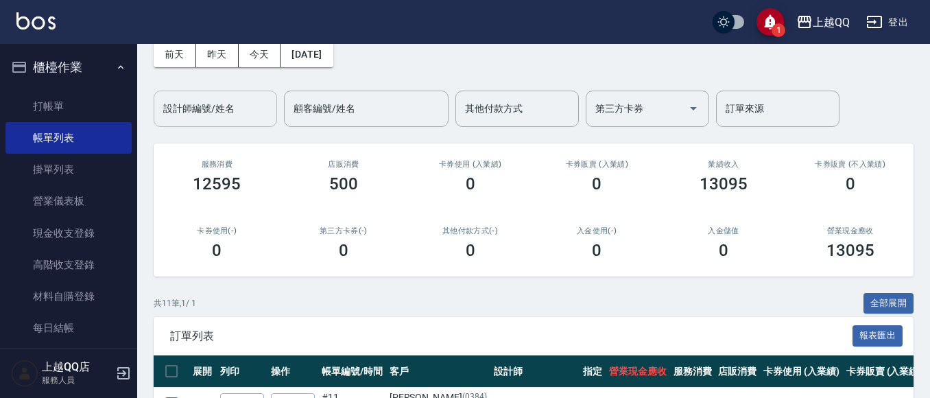
drag, startPoint x: 189, startPoint y: 122, endPoint x: 94, endPoint y: 26, distance: 134.8
click at [186, 122] on div "設計師編號/姓名" at bounding box center [215, 108] width 123 height 36
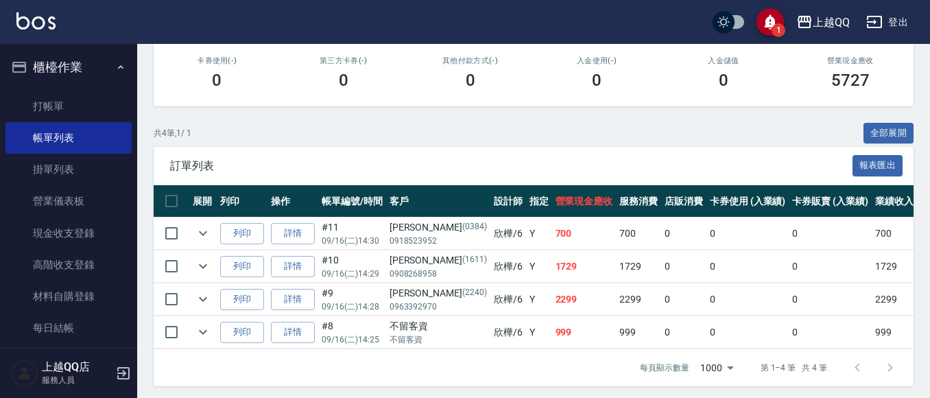
scroll to position [255, 0]
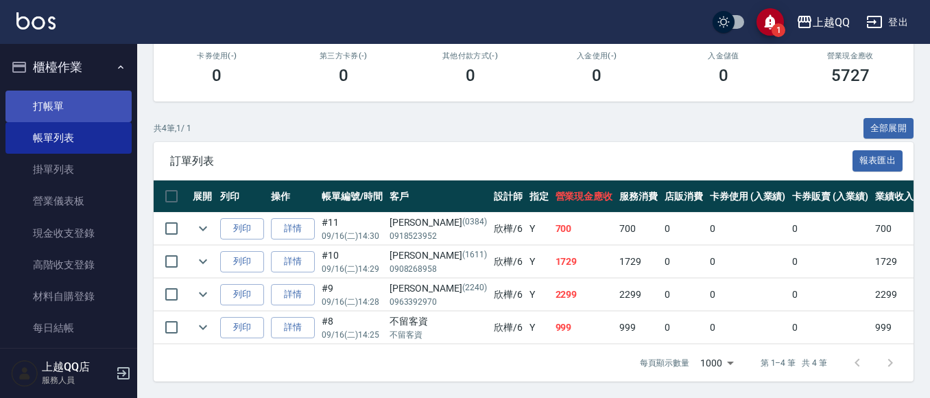
type input "欣樺-6"
click at [56, 90] on link "打帳單" at bounding box center [68, 106] width 126 height 32
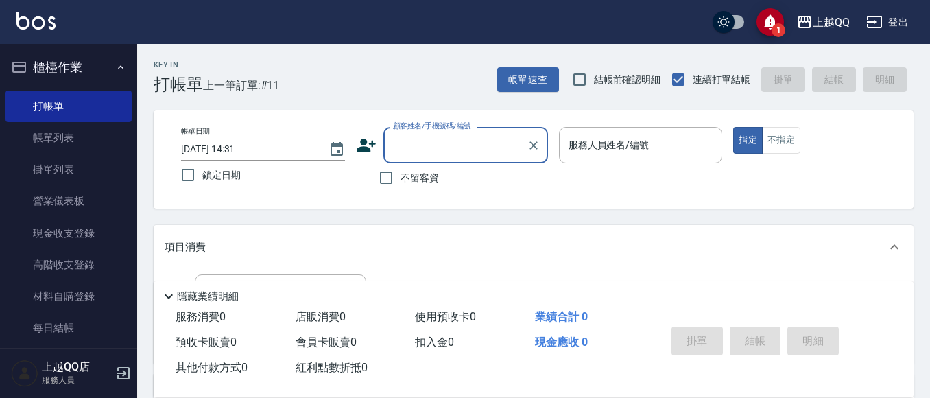
click at [400, 180] on span "不留客資" at bounding box center [419, 178] width 38 height 14
click at [400, 180] on input "不留客資" at bounding box center [386, 177] width 29 height 29
checkbox input "true"
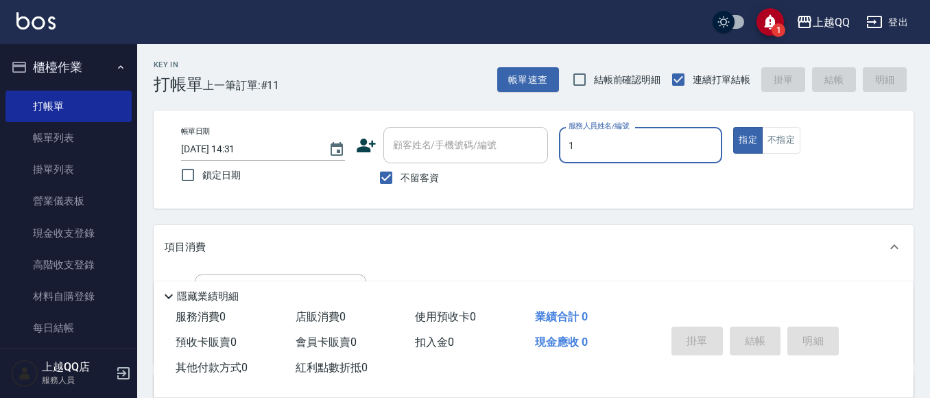
type input "1"
type button "true"
type input "雨芯-1"
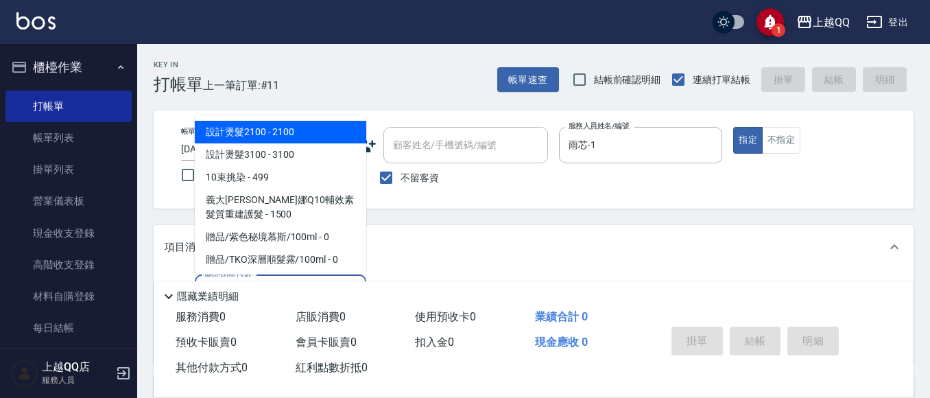
type input "101"
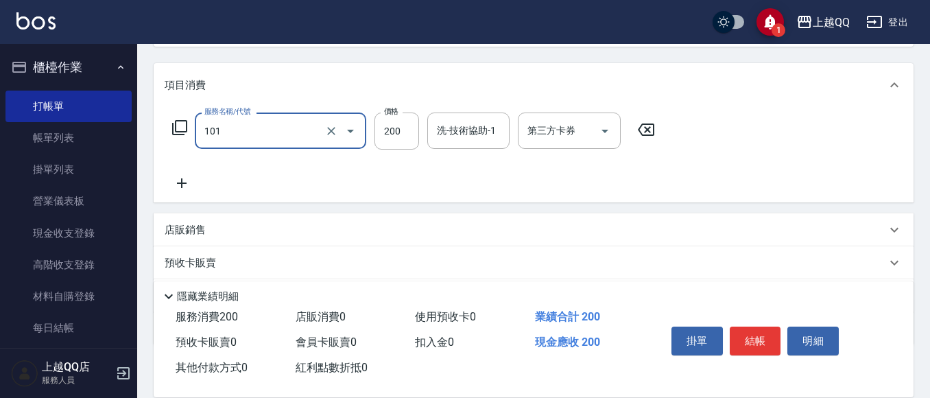
scroll to position [137, 0]
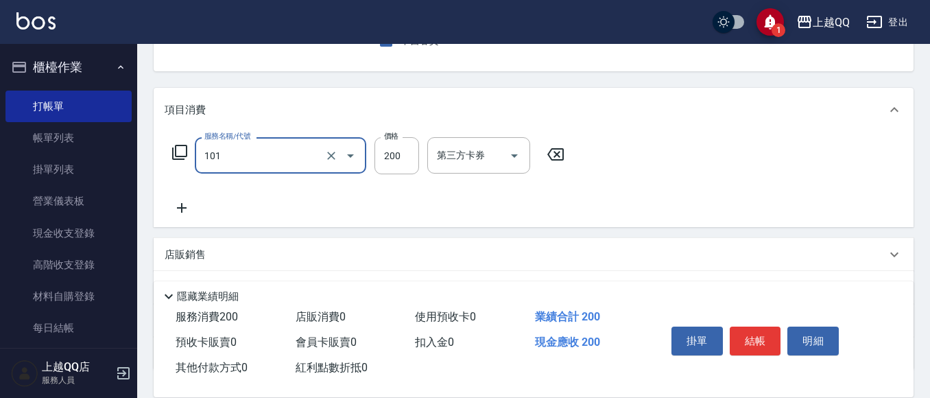
type input "洗髮(101)"
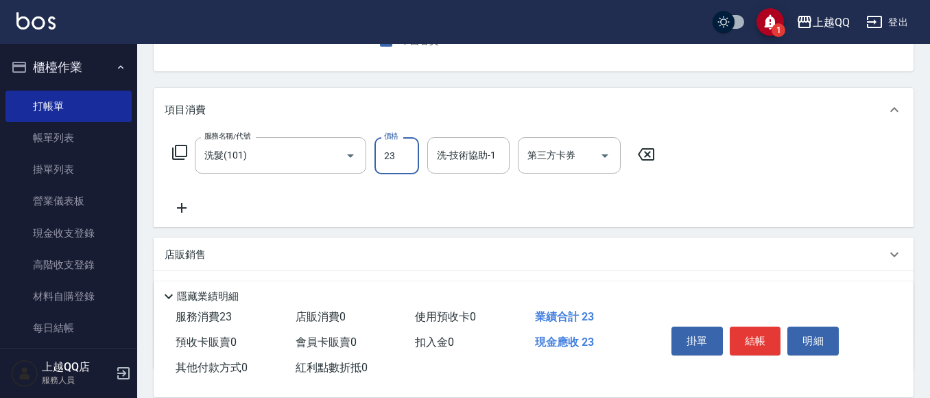
type input "23"
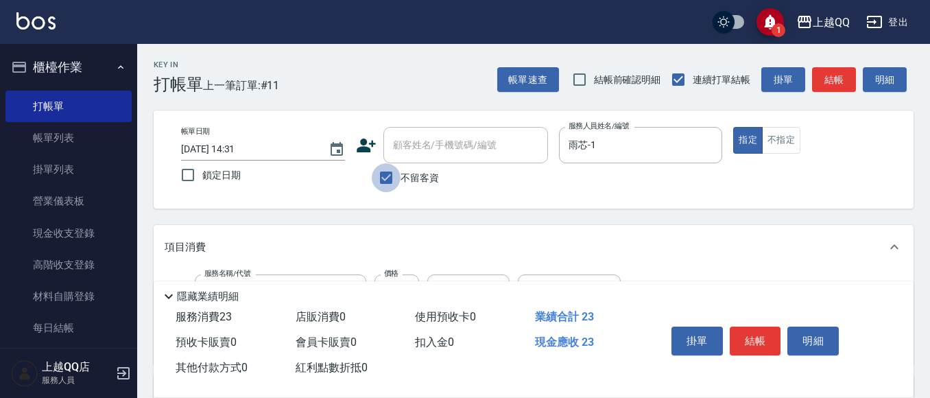
click at [385, 180] on input "不留客資" at bounding box center [386, 177] width 29 height 29
checkbox input "false"
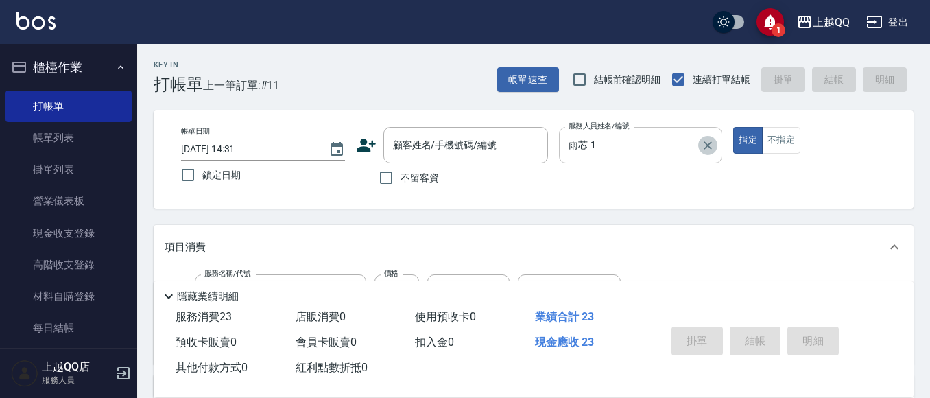
click at [699, 141] on button "Clear" at bounding box center [707, 145] width 19 height 19
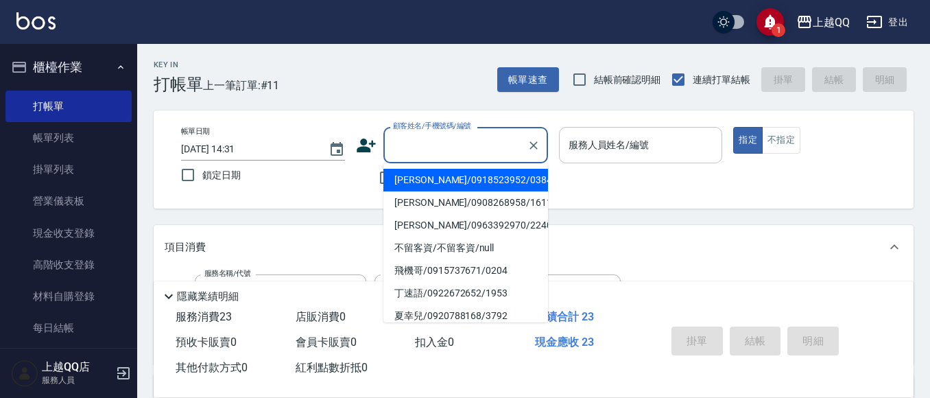
click at [407, 146] on input "顧客姓名/手機號碼/編號" at bounding box center [455, 145] width 132 height 24
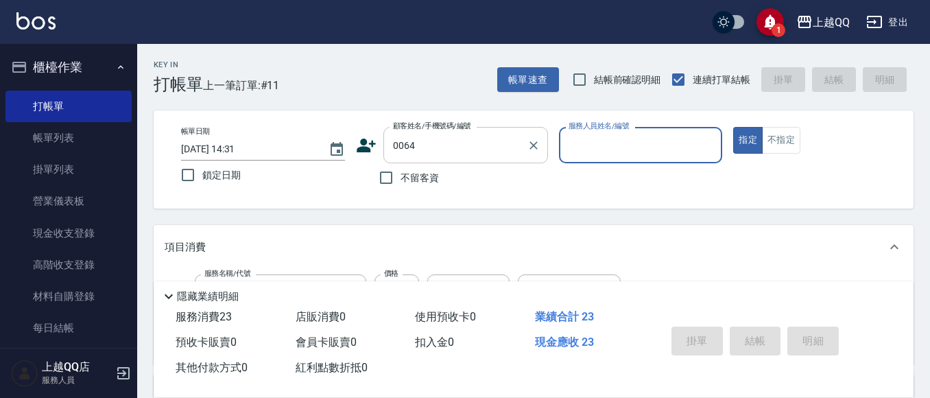
type input "[PERSON_NAME]/0972261151/0064"
type input "[PERSON_NAME]-8"
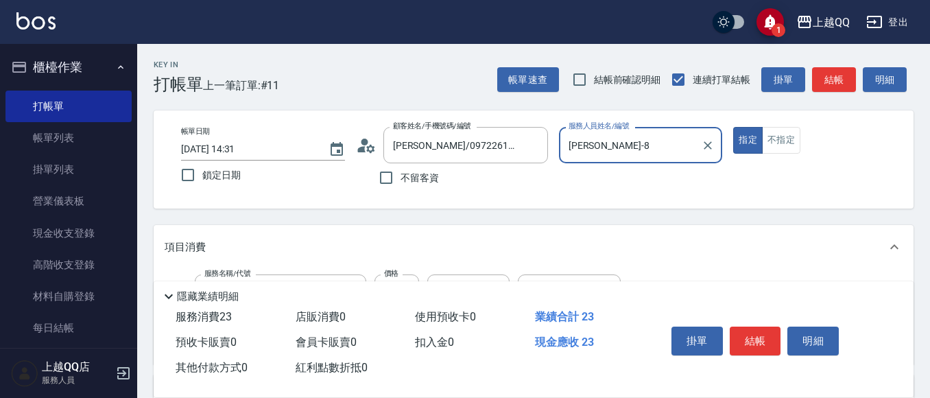
scroll to position [278, 0]
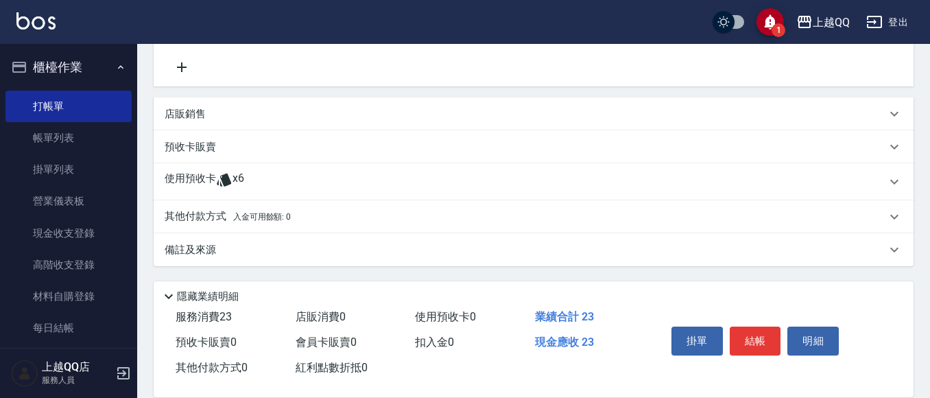
click at [266, 170] on div "使用預收卡 x6" at bounding box center [534, 181] width 760 height 37
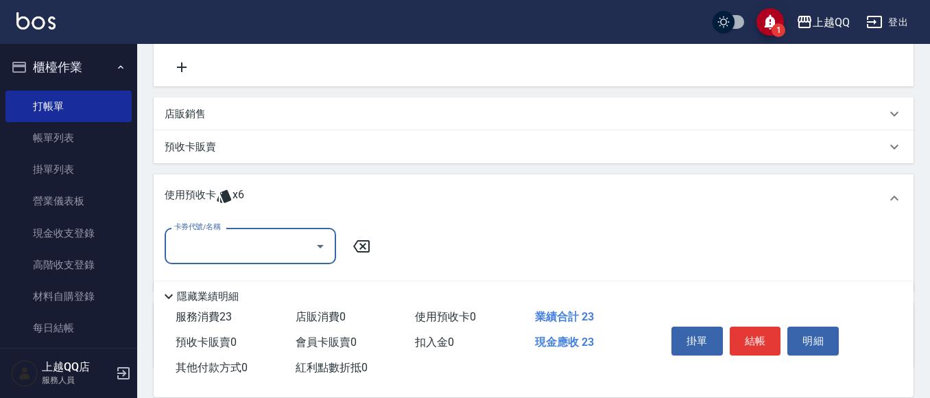
scroll to position [0, 0]
drag, startPoint x: 312, startPoint y: 250, endPoint x: 320, endPoint y: 244, distance: 10.3
click at [320, 244] on icon "Open" at bounding box center [320, 246] width 16 height 16
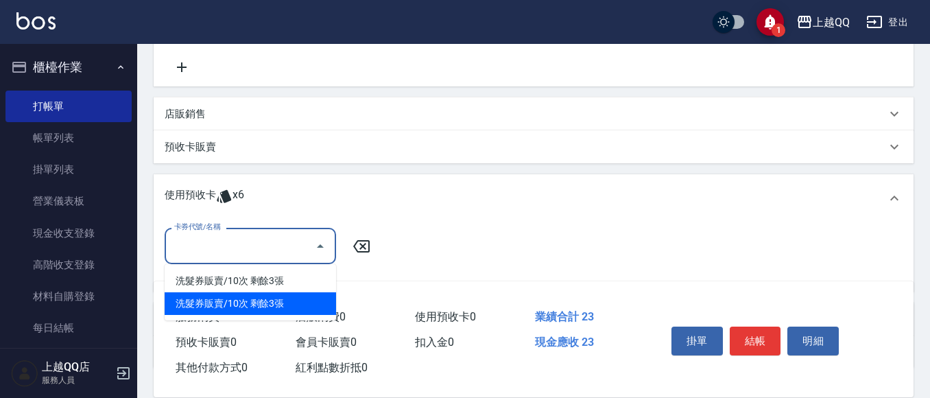
click at [317, 302] on div "洗髮券販賣/10次 剩餘3張" at bounding box center [250, 303] width 171 height 23
type input "洗髮券販賣/10次"
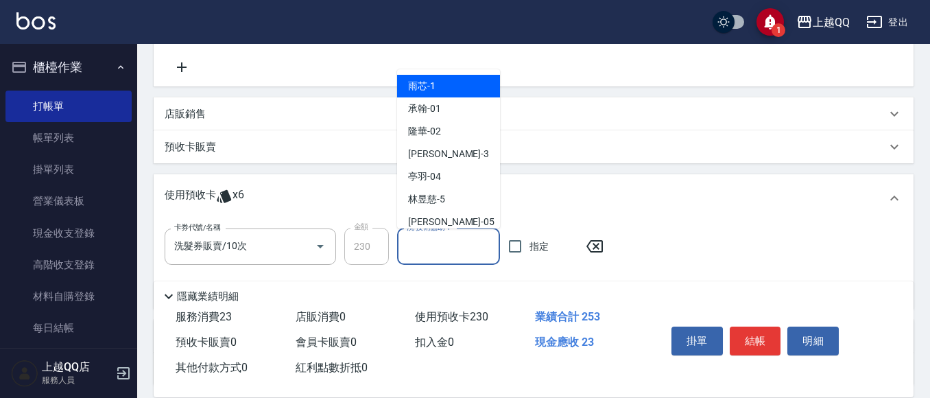
click at [450, 244] on input "洗-技術協助-1" at bounding box center [448, 246] width 90 height 24
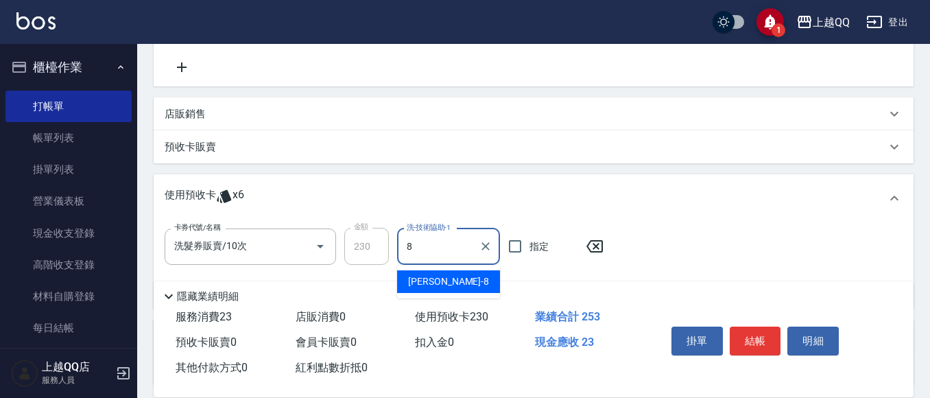
click at [448, 273] on div "[PERSON_NAME] -8" at bounding box center [448, 281] width 103 height 23
type input "[PERSON_NAME]-8"
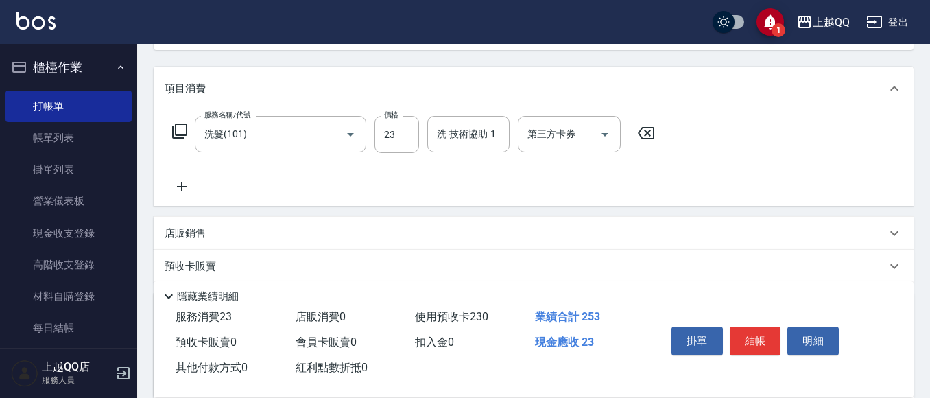
scroll to position [111, 0]
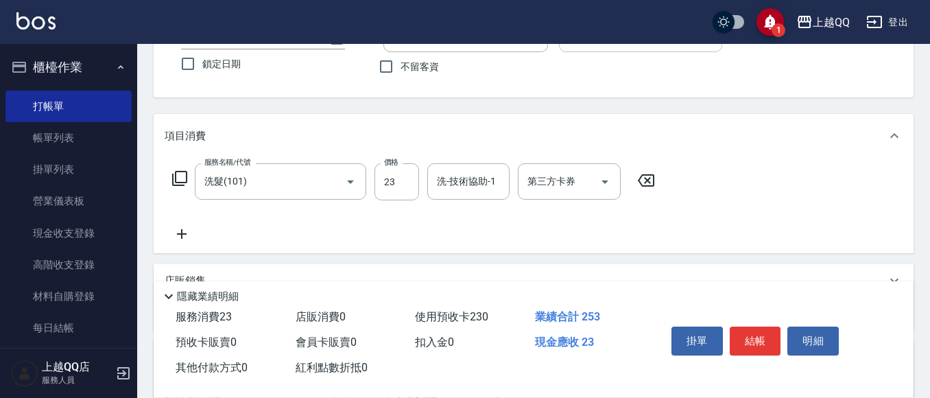
click at [645, 180] on icon at bounding box center [646, 180] width 34 height 16
click at [173, 176] on icon at bounding box center [179, 178] width 15 height 15
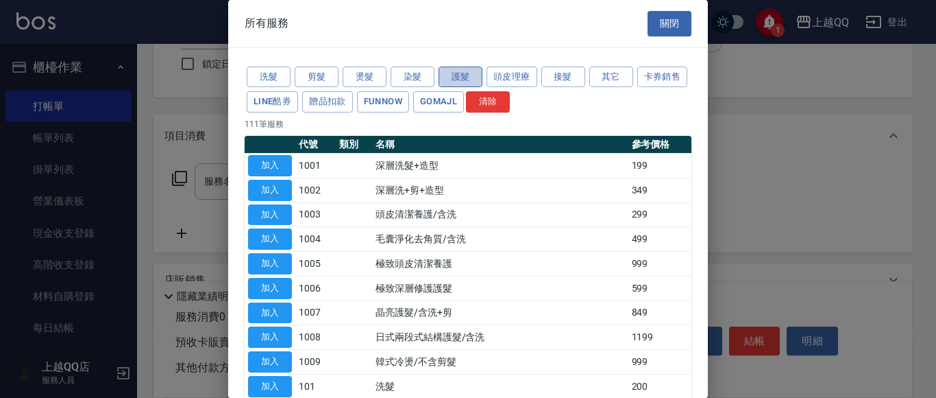
click at [463, 71] on button "護髮" at bounding box center [461, 76] width 44 height 21
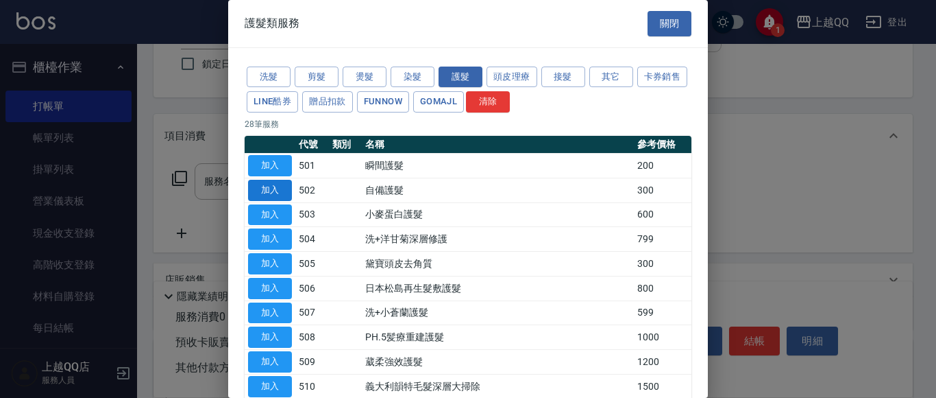
click at [276, 191] on button "加入" at bounding box center [270, 190] width 44 height 21
type input "自備護髮(502)"
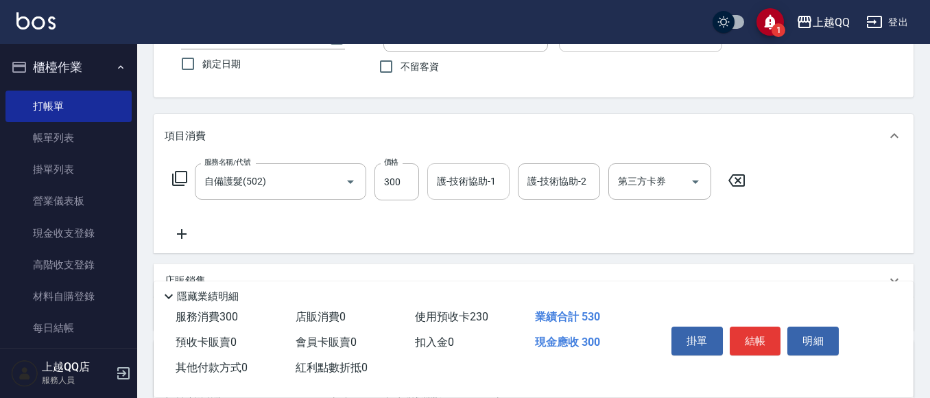
click at [457, 180] on input "護-技術協助-1" at bounding box center [468, 181] width 70 height 24
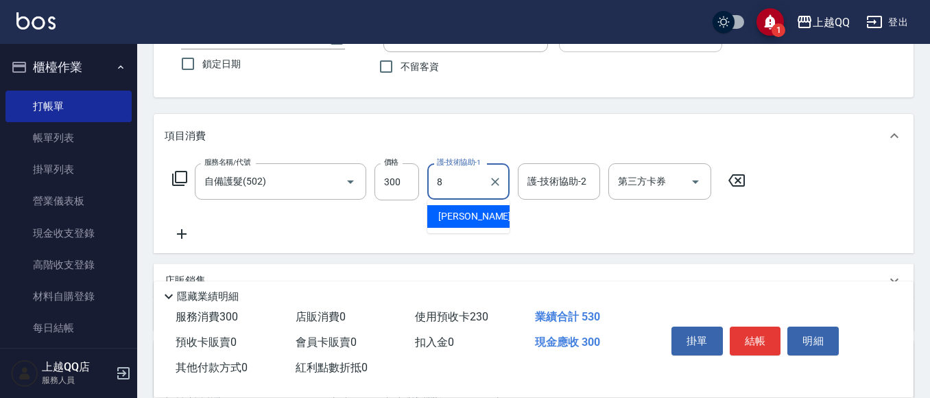
type input "[PERSON_NAME]-8"
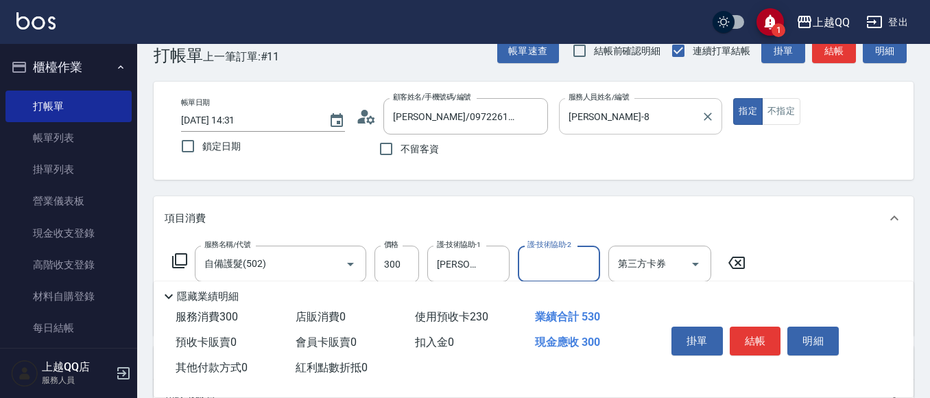
scroll to position [69, 0]
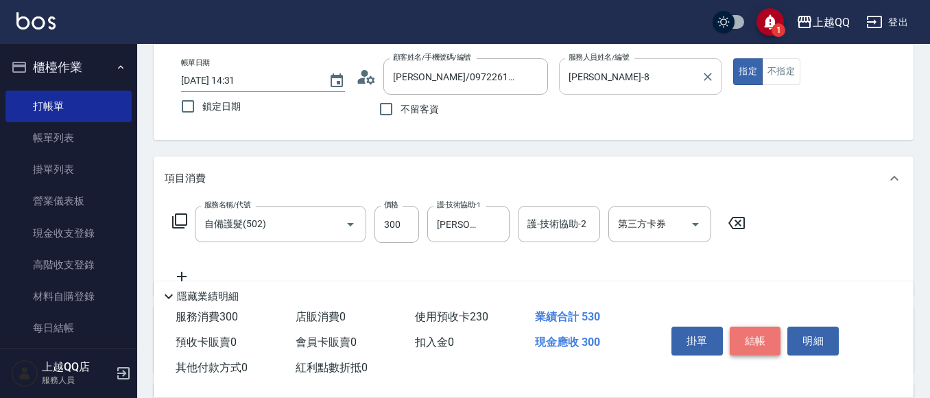
click at [745, 334] on button "結帳" at bounding box center [754, 340] width 51 height 29
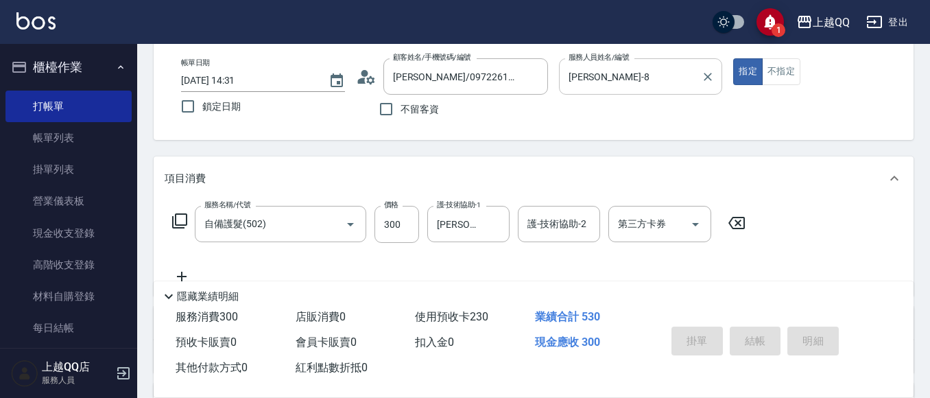
type input "[DATE] 15:22"
